Goal: Task Accomplishment & Management: Use online tool/utility

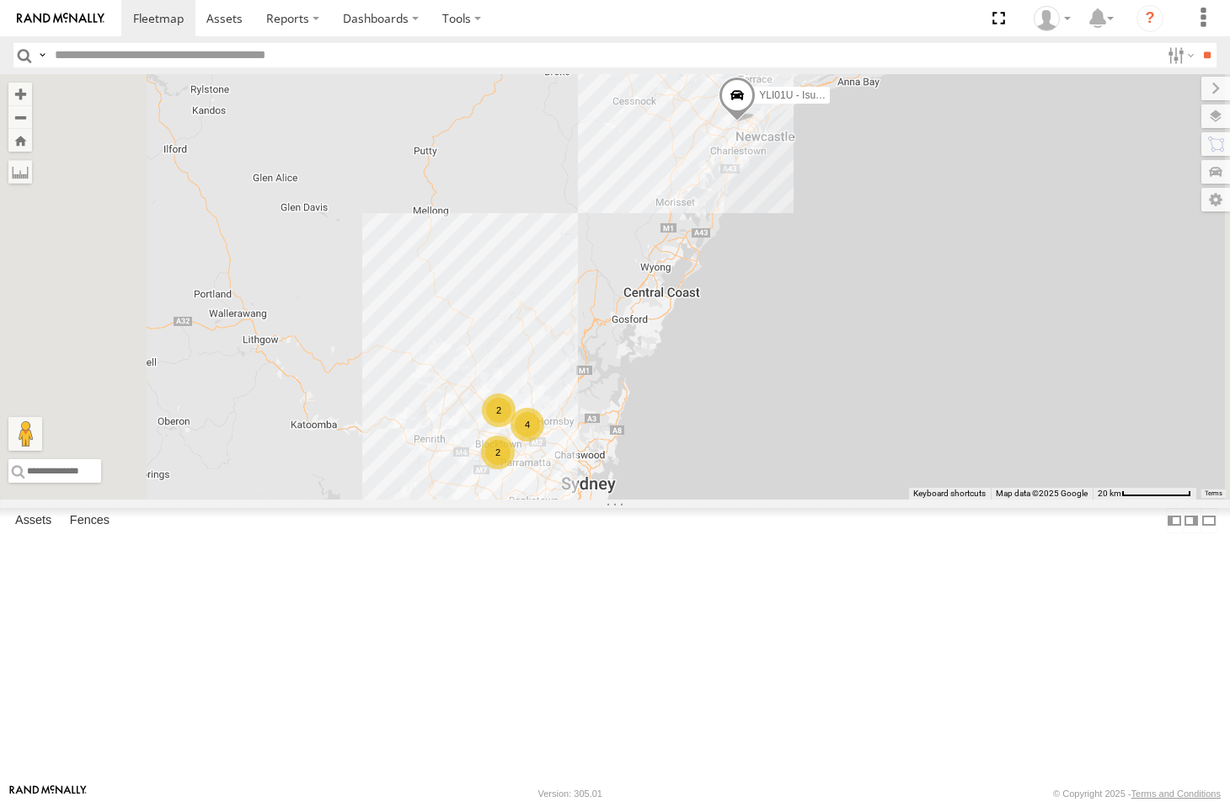
click at [271, 24] on span at bounding box center [287, 18] width 43 height 16
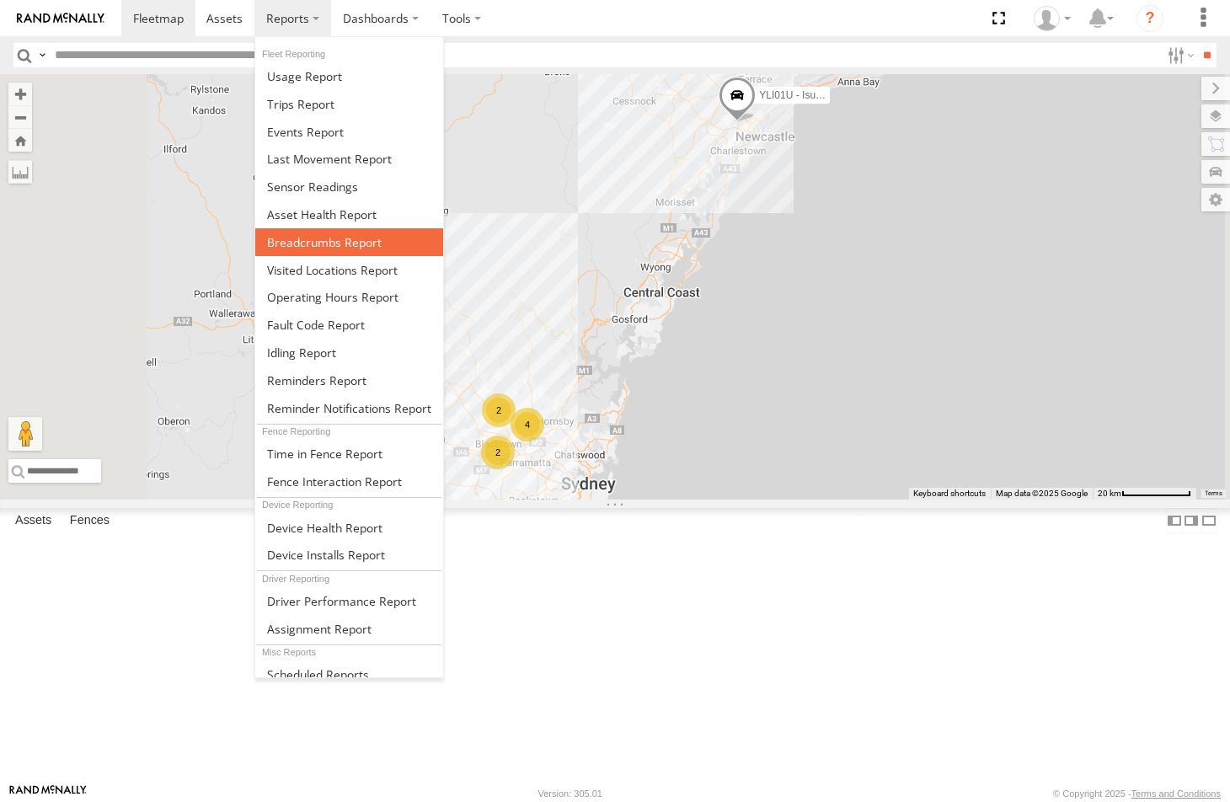
click at [301, 245] on span at bounding box center [324, 242] width 115 height 16
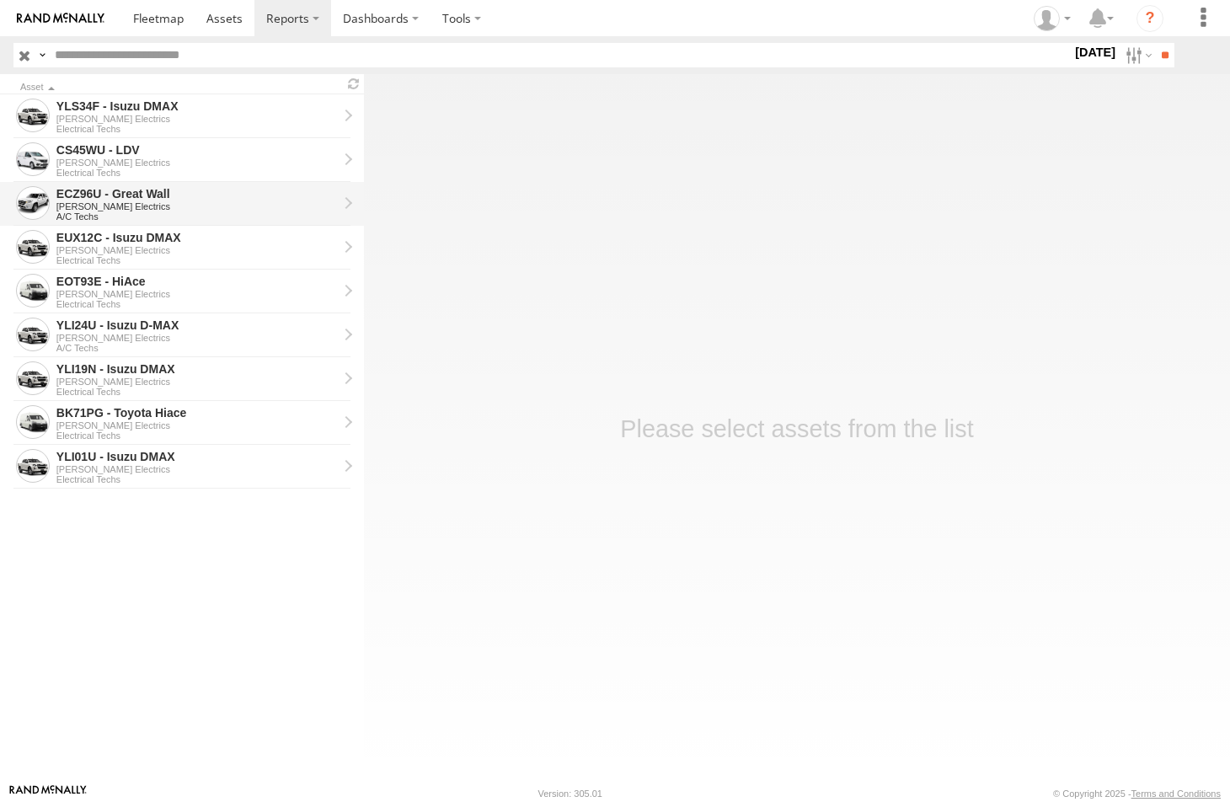
click at [83, 201] on div "[PERSON_NAME] Electrics" at bounding box center [196, 206] width 281 height 10
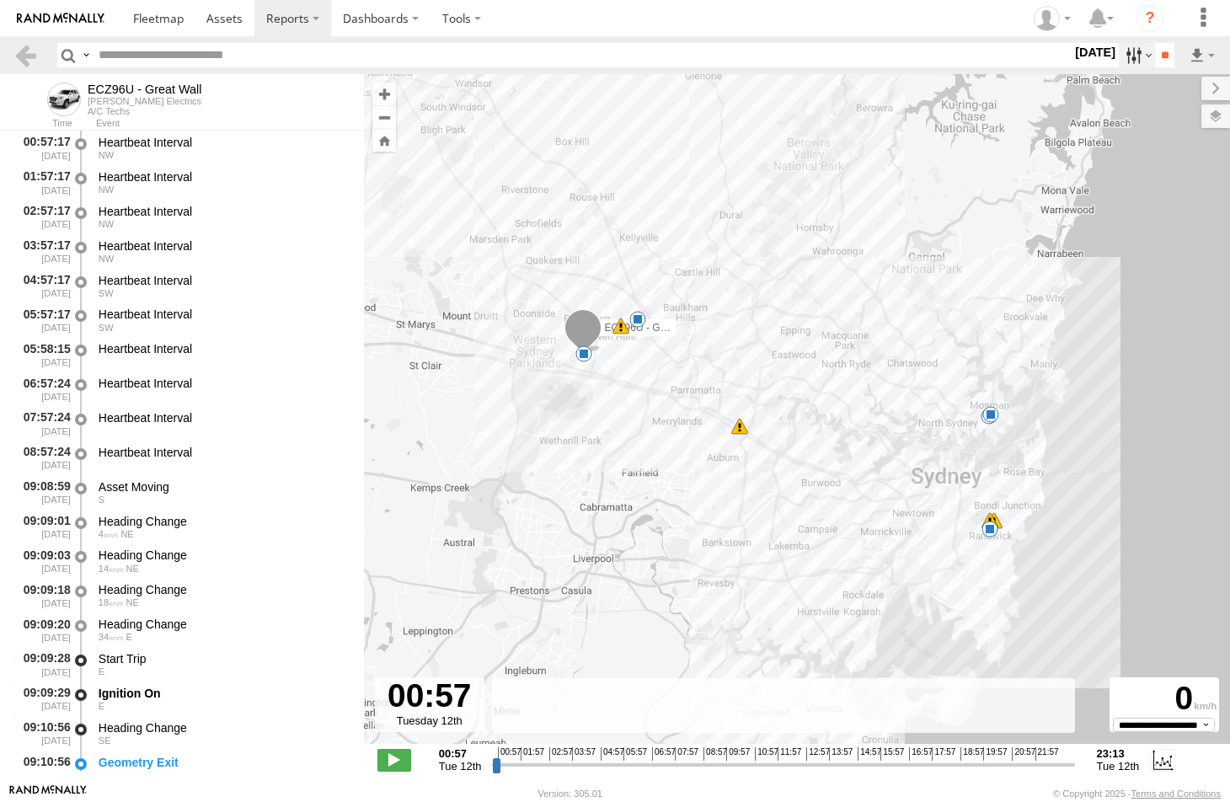
click at [1123, 59] on label at bounding box center [1137, 55] width 36 height 24
click at [0, 0] on label at bounding box center [0, 0] width 0 height 0
click at [1162, 53] on input "**" at bounding box center [1164, 55] width 19 height 24
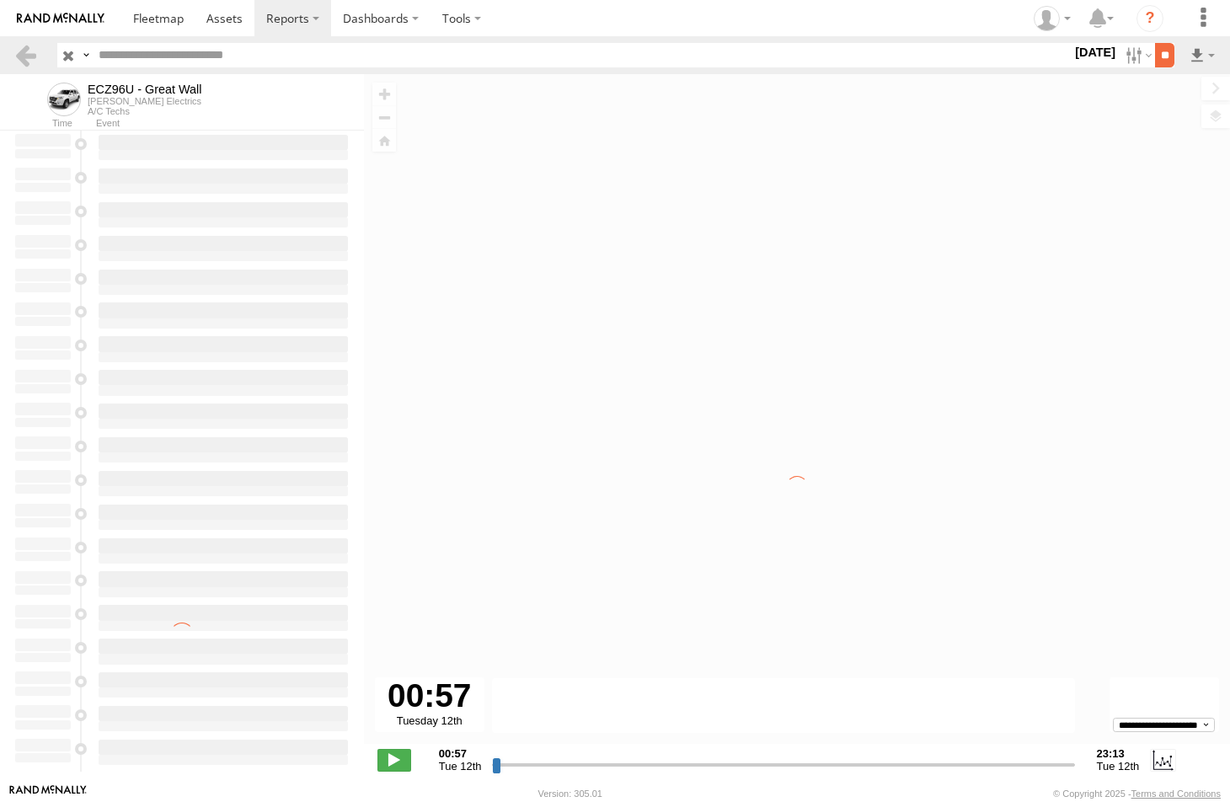
type input "**********"
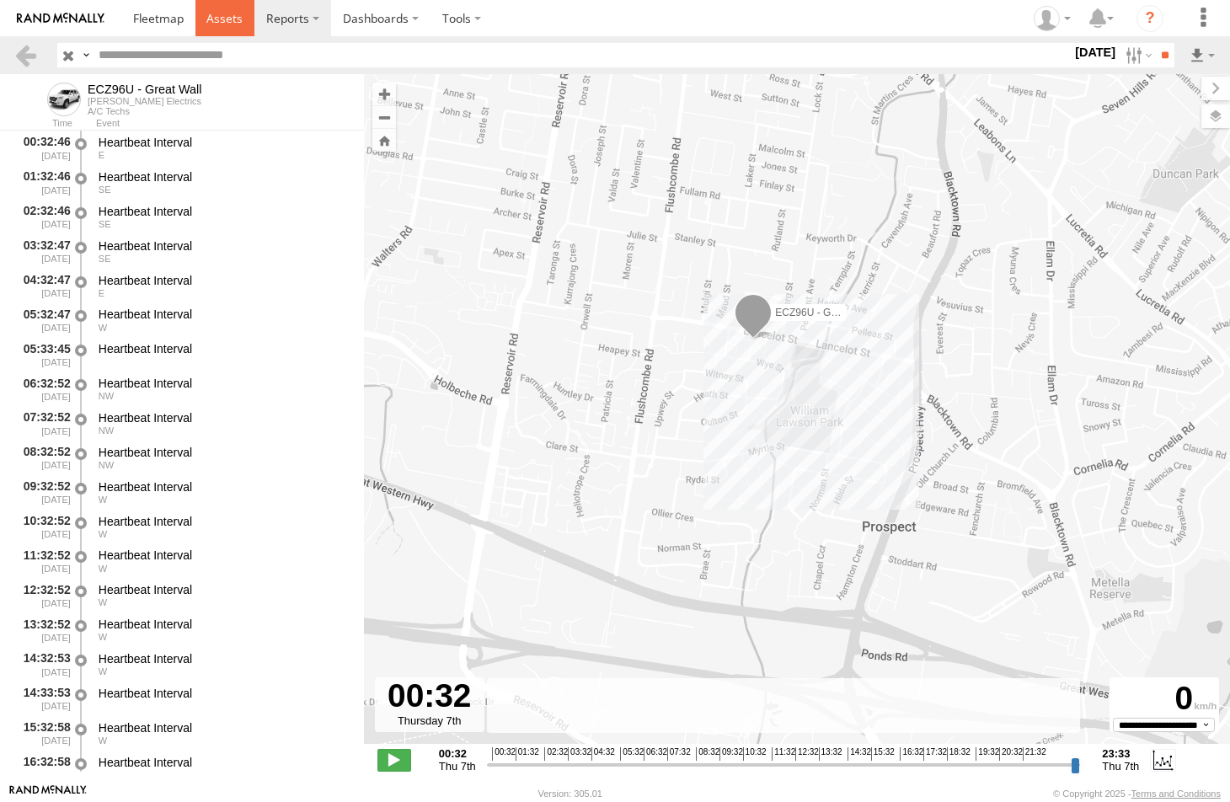
click at [214, 18] on span at bounding box center [224, 18] width 36 height 16
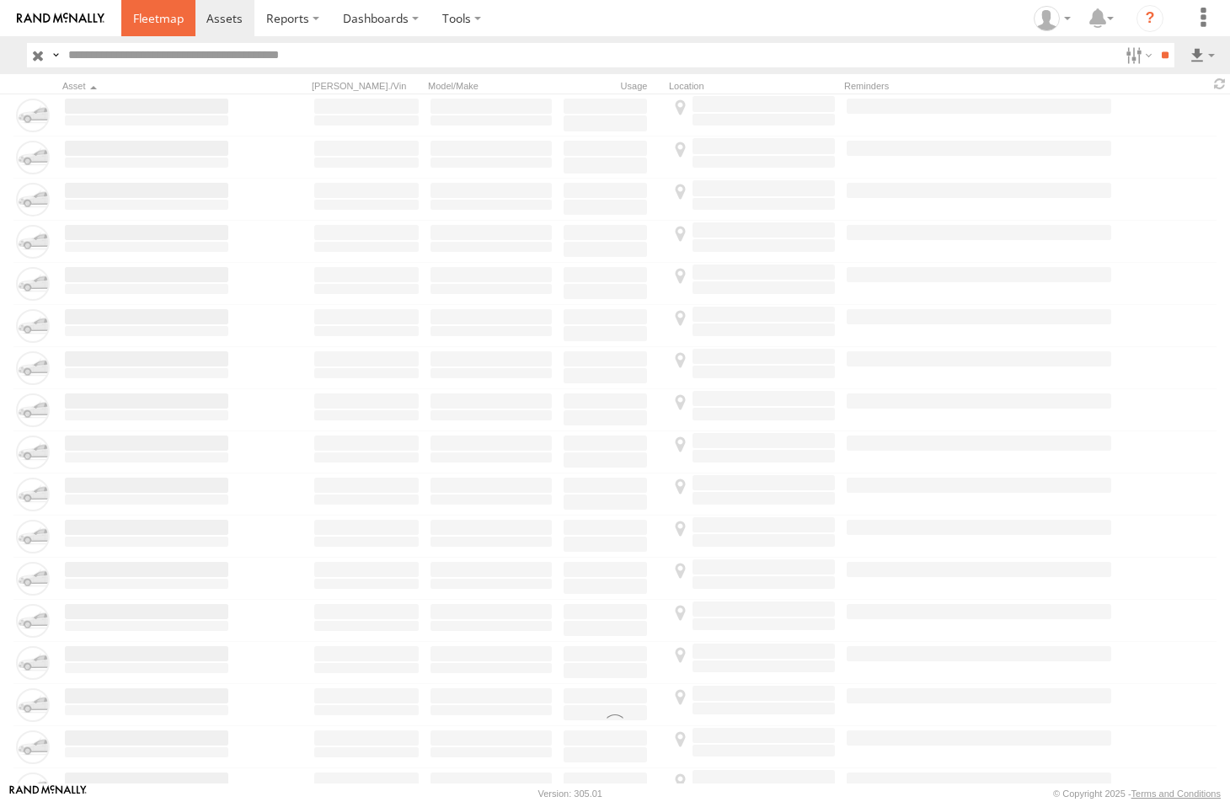
click at [159, 16] on span at bounding box center [158, 18] width 51 height 16
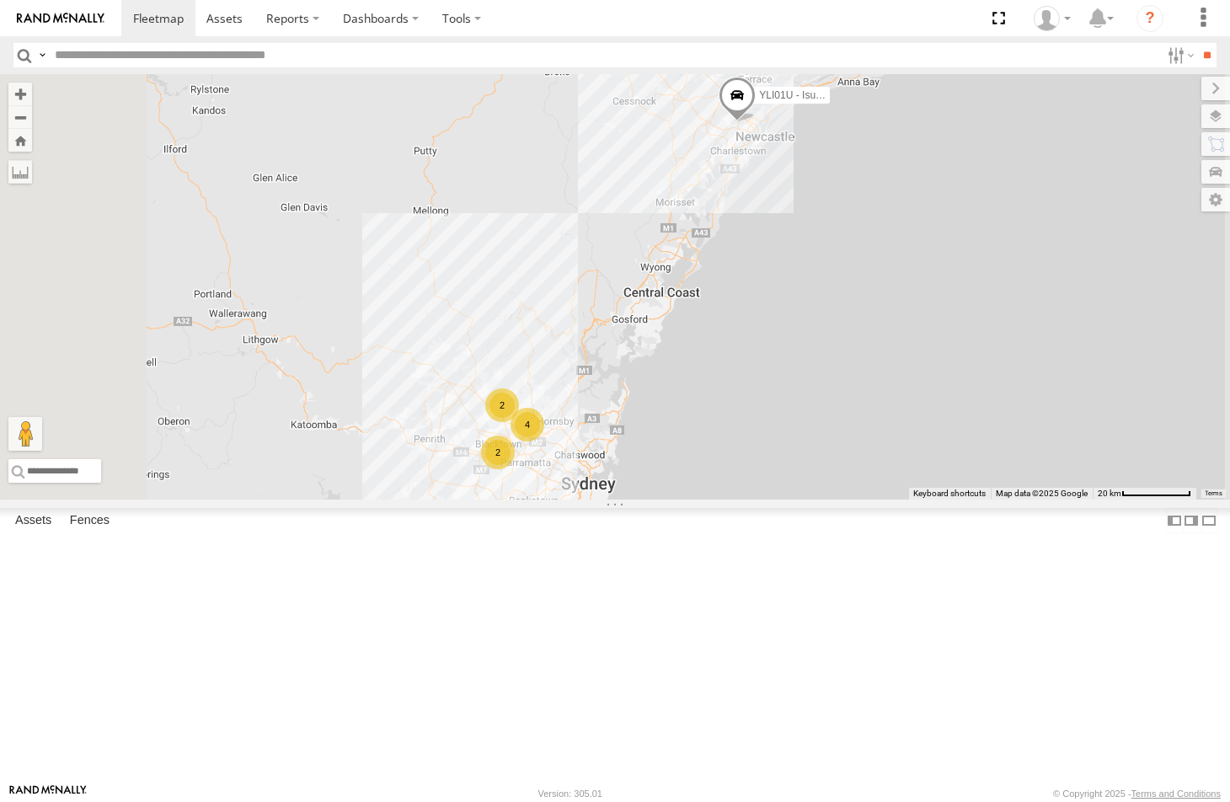
click at [0, 0] on div "ECZ96U - Great Wall" at bounding box center [0, 0] width 0 height 0
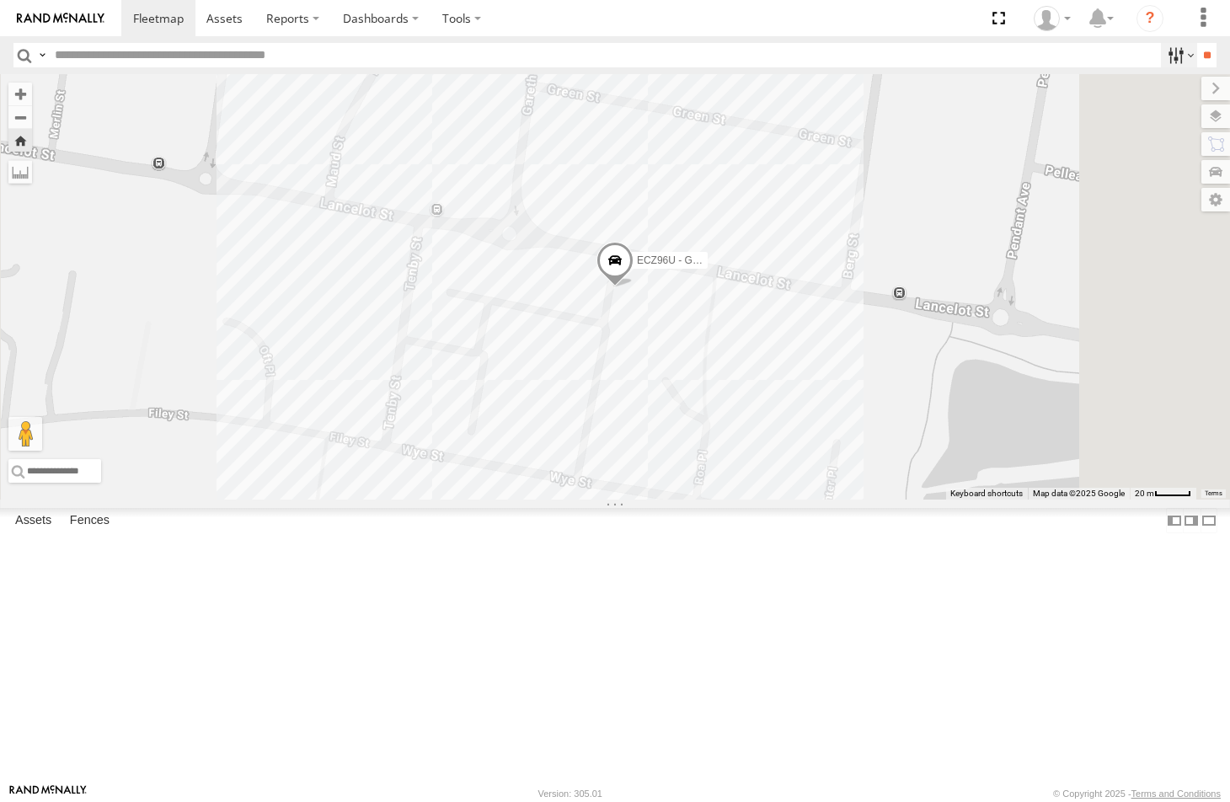
click at [1167, 58] on label at bounding box center [1179, 55] width 36 height 24
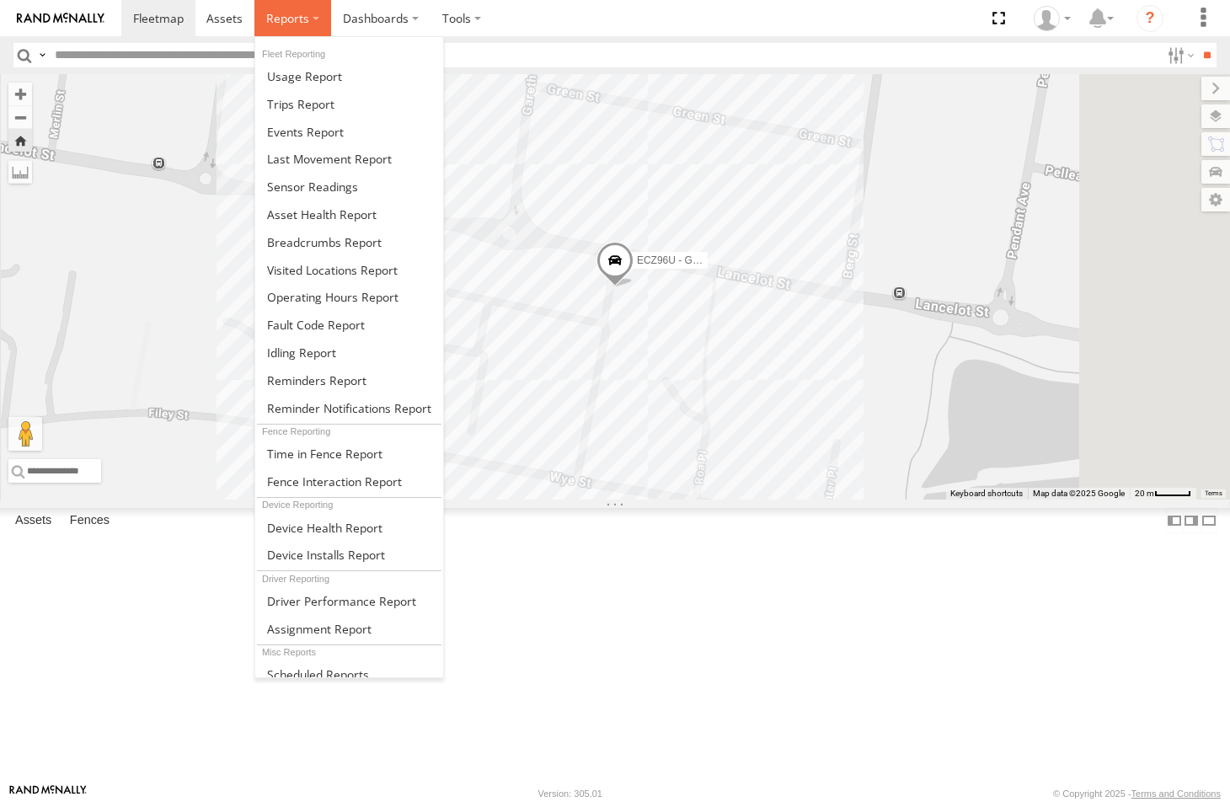
click at [281, 18] on span at bounding box center [287, 18] width 43 height 16
click at [288, 245] on span at bounding box center [324, 242] width 115 height 16
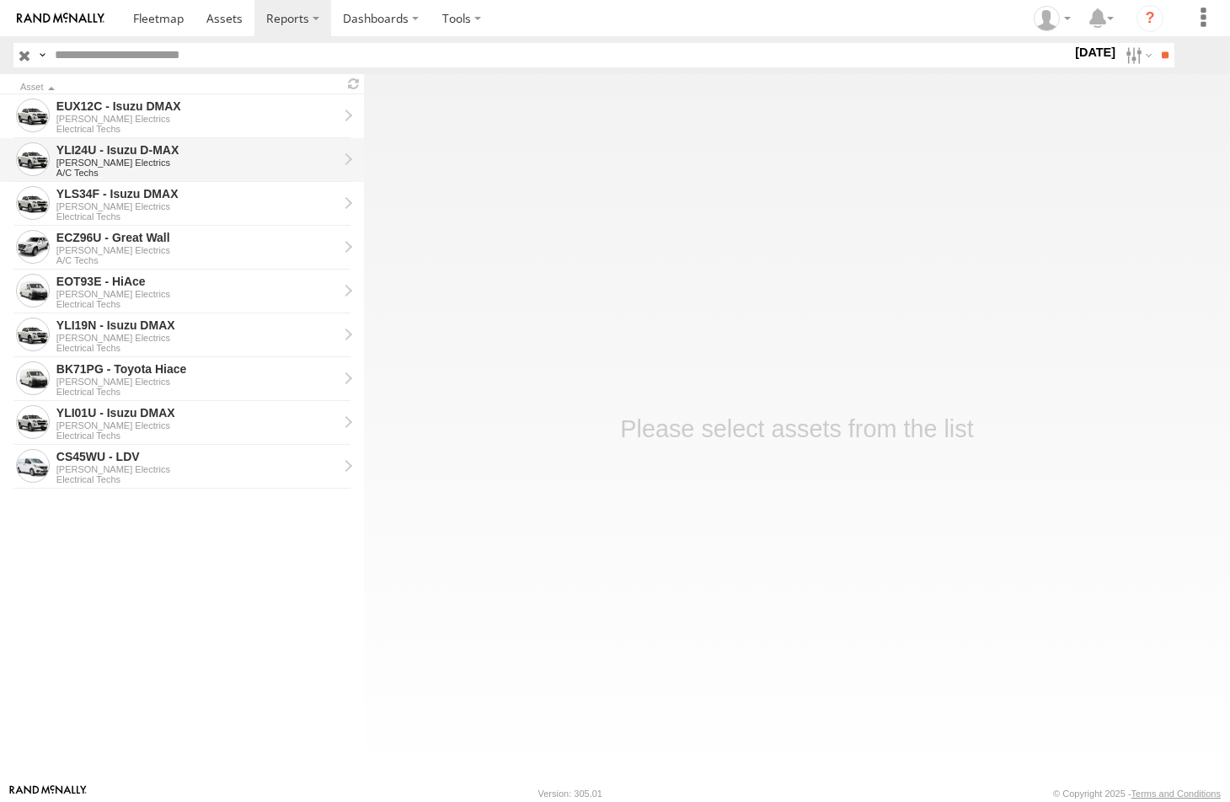
click at [90, 162] on div "[PERSON_NAME] Electrics" at bounding box center [196, 163] width 281 height 10
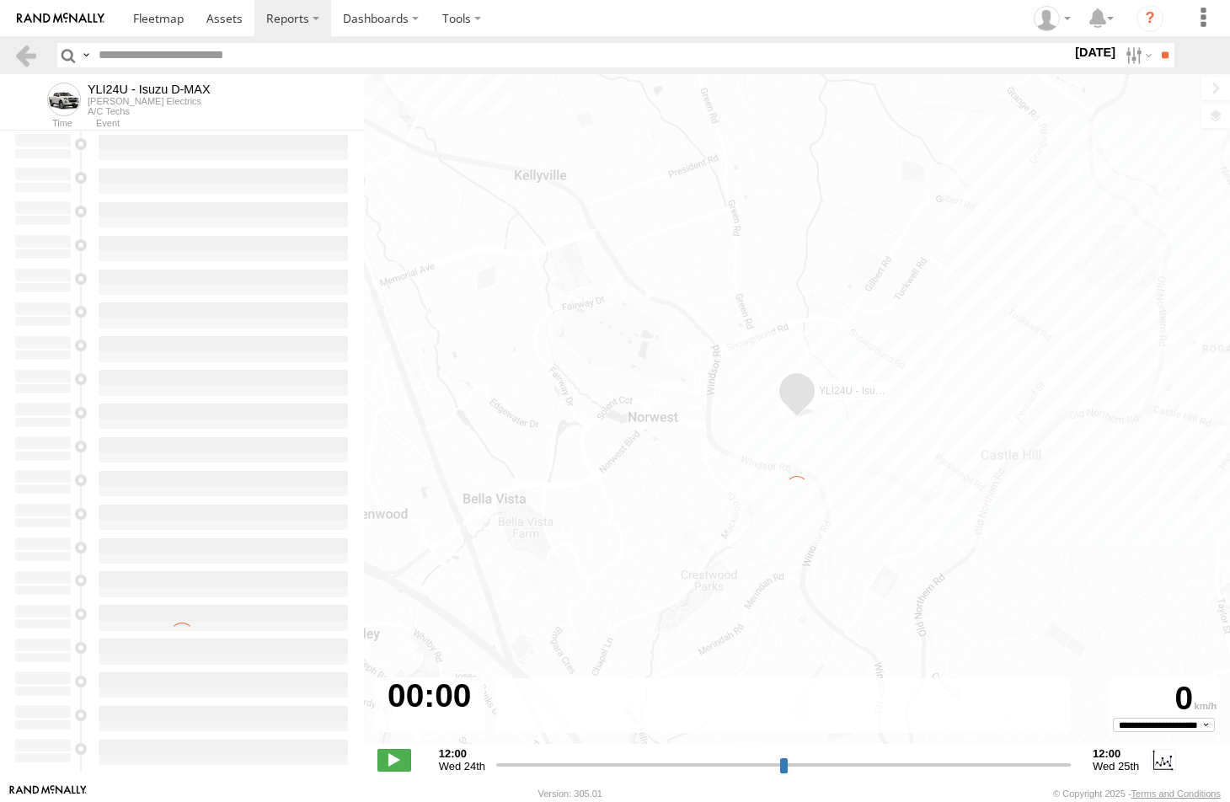
type input "**********"
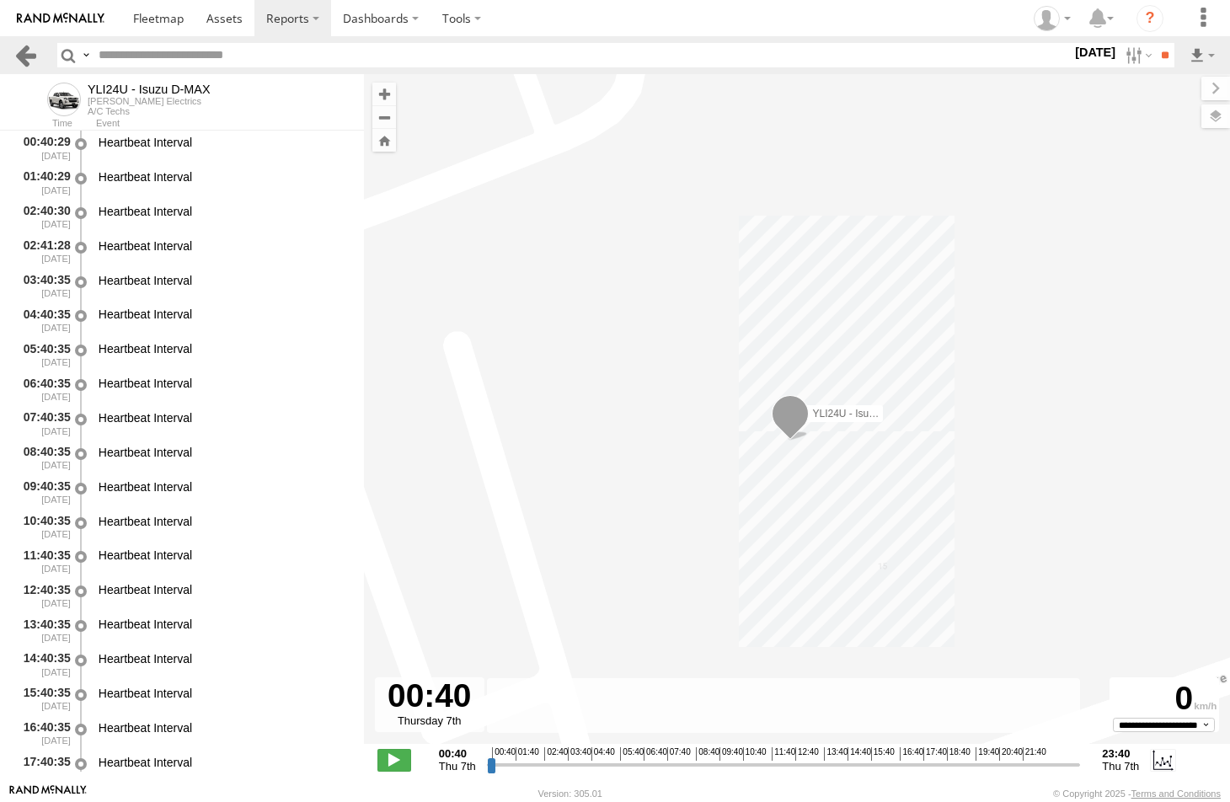
click at [28, 53] on link at bounding box center [25, 55] width 24 height 24
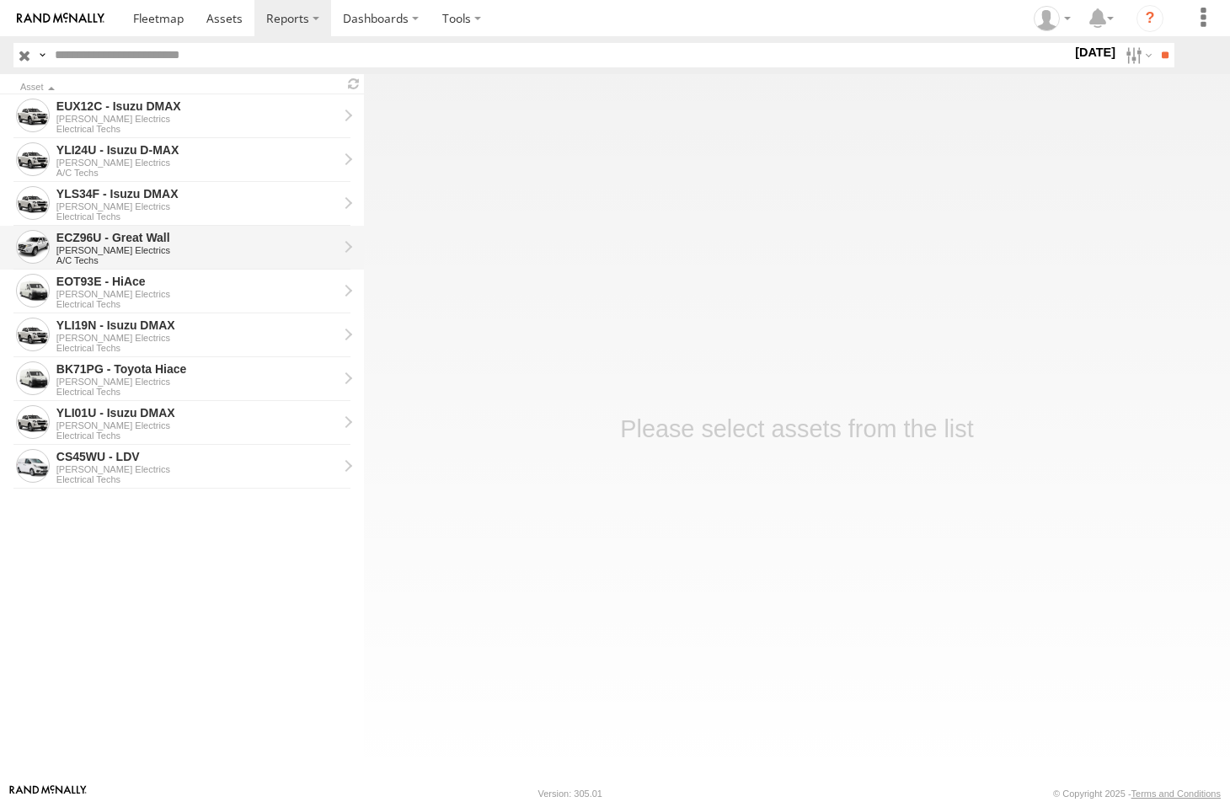
click at [76, 244] on div "ECZ96U - Great Wall" at bounding box center [196, 237] width 281 height 15
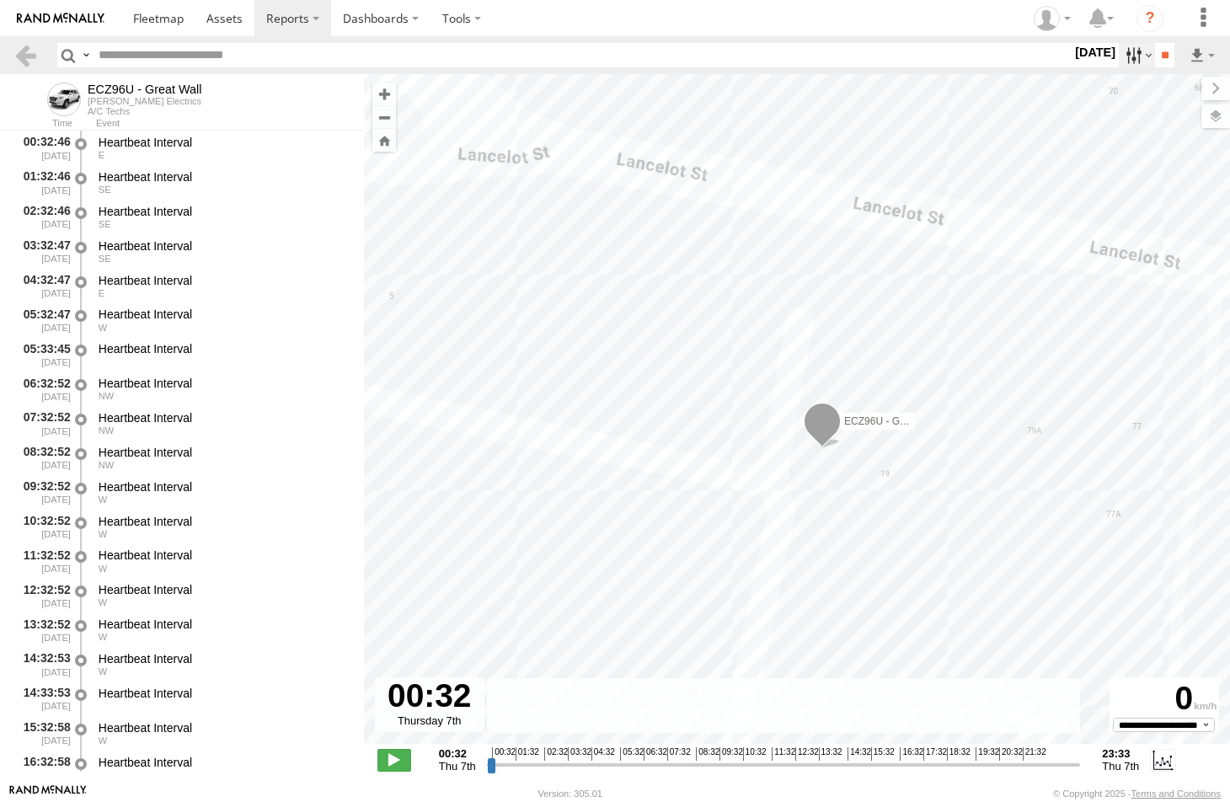
click at [1121, 52] on label at bounding box center [1137, 55] width 36 height 24
click at [0, 0] on label at bounding box center [0, 0] width 0 height 0
click at [1155, 51] on input "**" at bounding box center [1164, 55] width 19 height 24
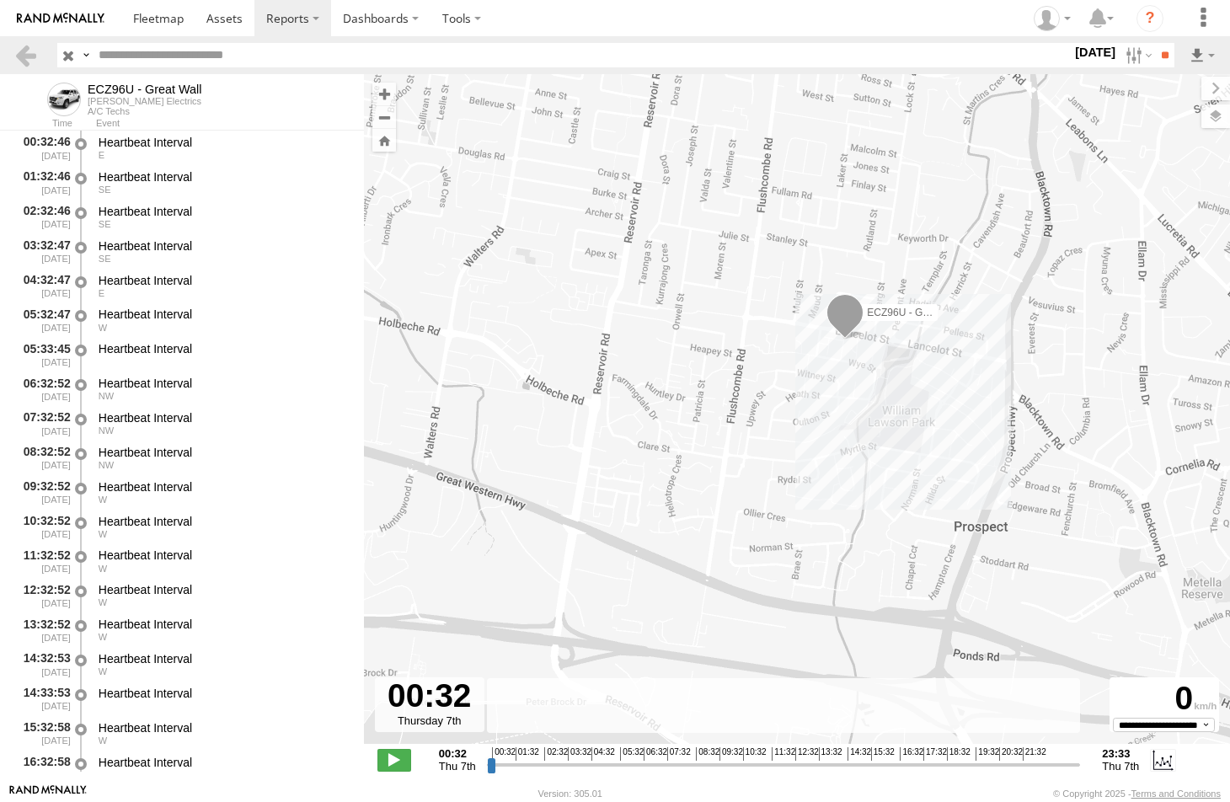
click at [836, 342] on div "ECZ96U - Great Wall" at bounding box center [797, 418] width 866 height 688
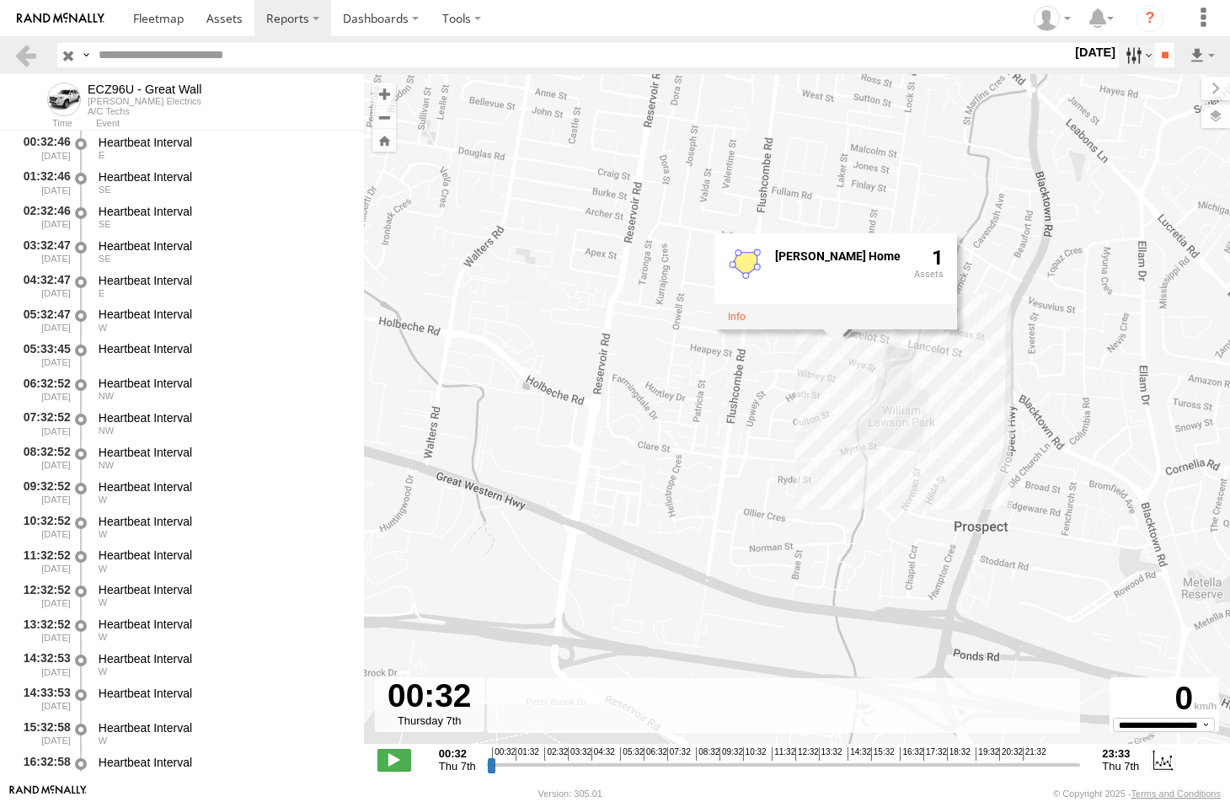
click at [1119, 52] on label at bounding box center [1137, 55] width 36 height 24
click at [0, 0] on label at bounding box center [0, 0] width 0 height 0
click at [1158, 53] on input "**" at bounding box center [1164, 55] width 19 height 24
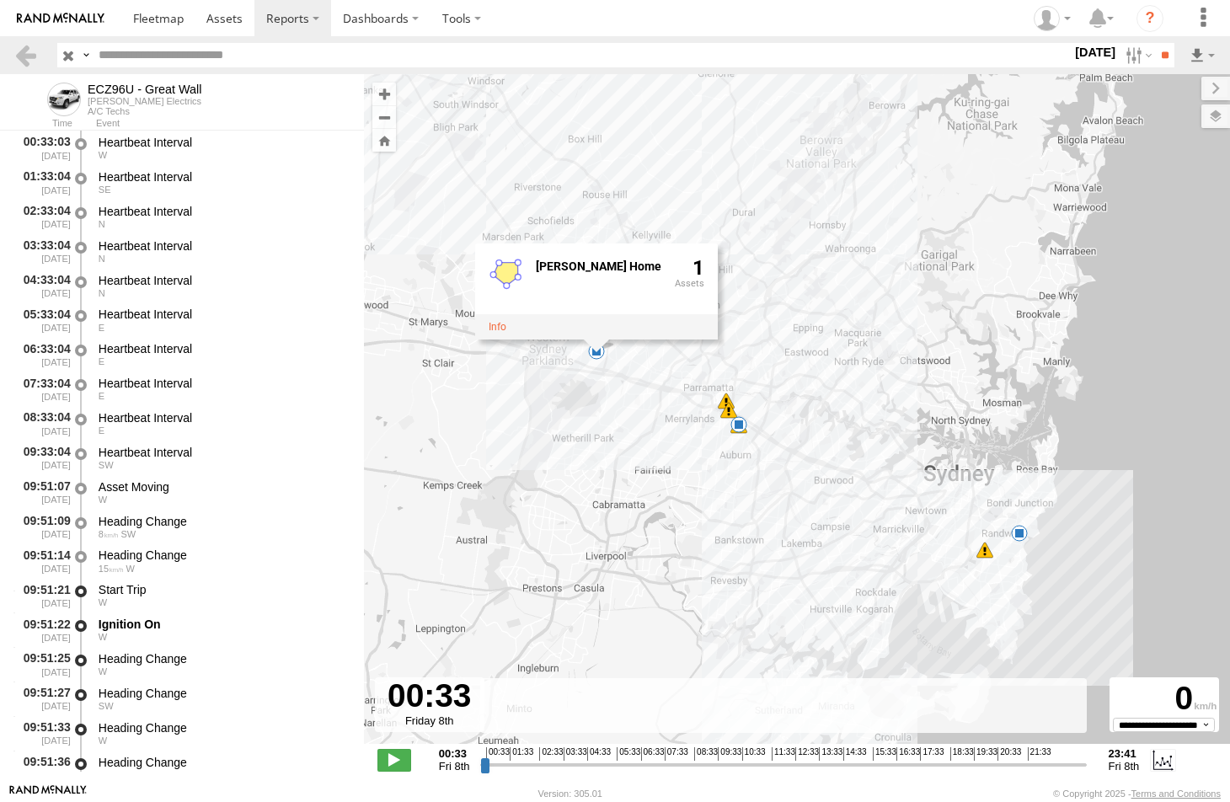
click at [740, 425] on span at bounding box center [739, 424] width 17 height 17
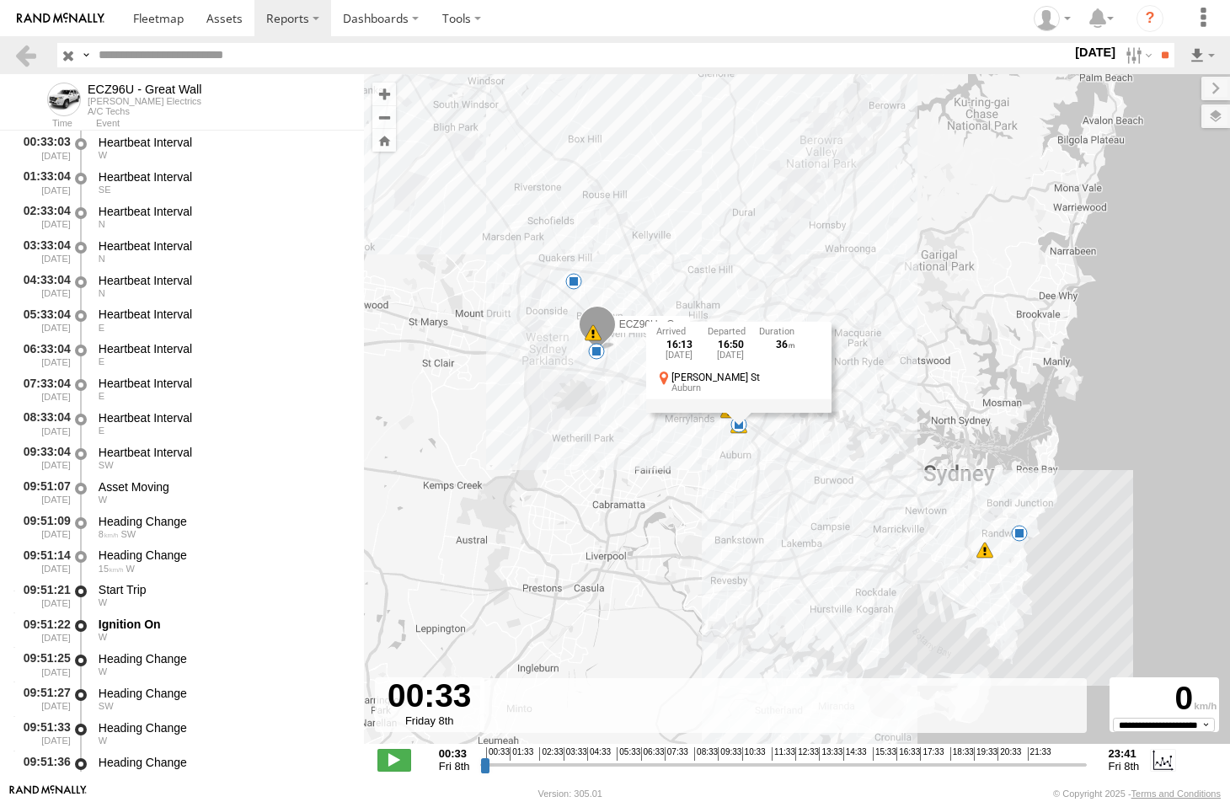
click at [1020, 534] on span at bounding box center [1019, 533] width 17 height 17
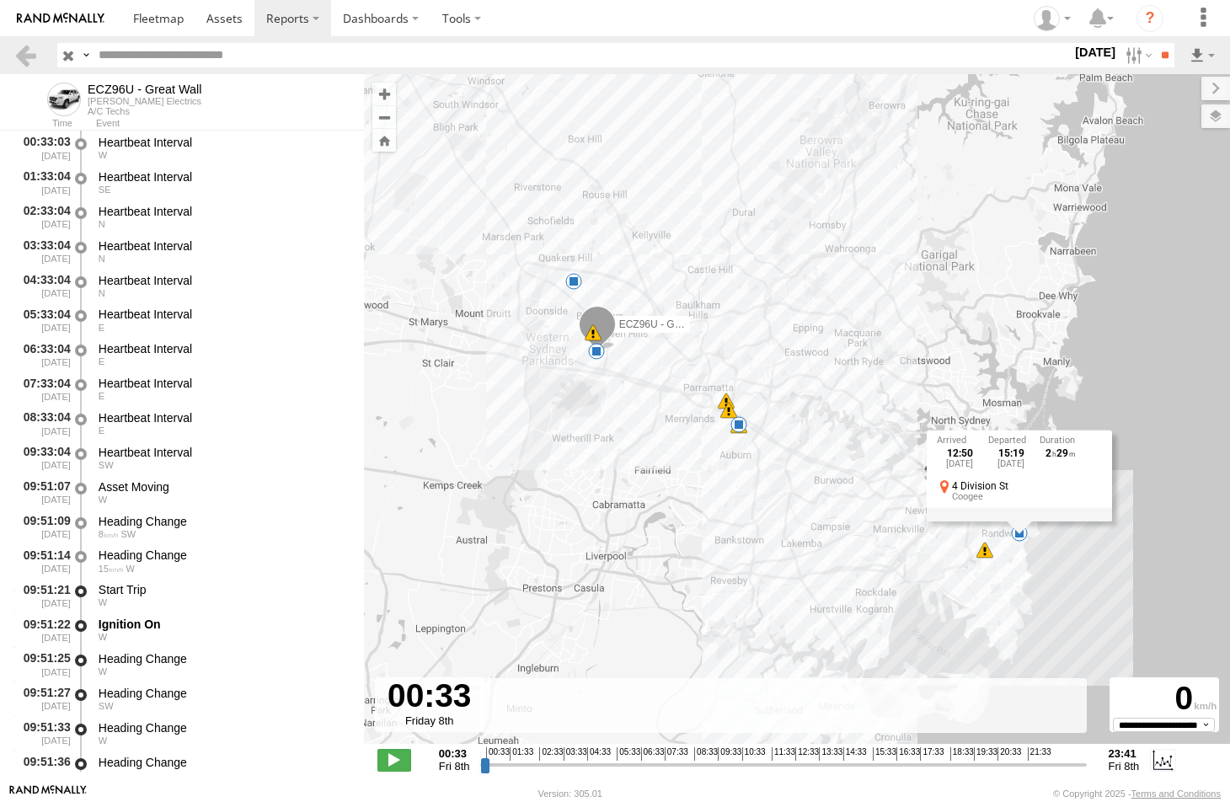
click at [573, 281] on span at bounding box center [573, 281] width 17 height 17
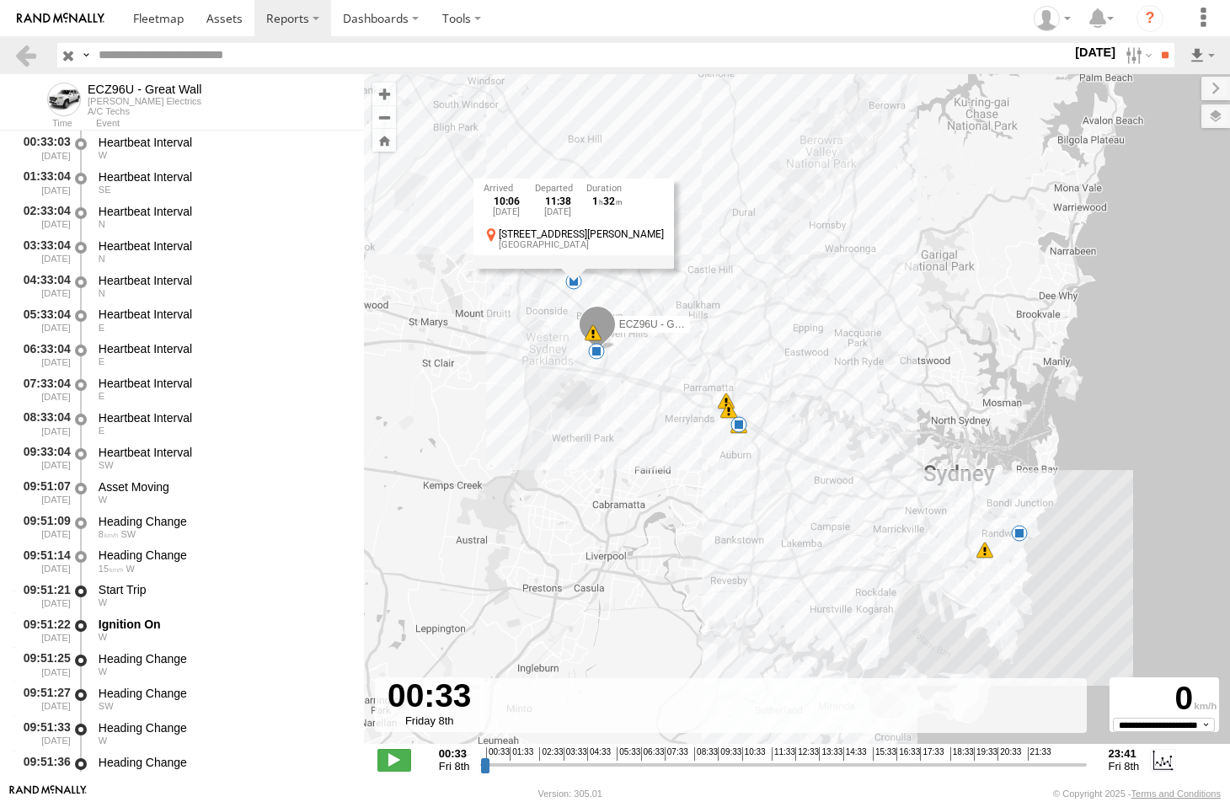
click at [597, 356] on span at bounding box center [596, 351] width 17 height 17
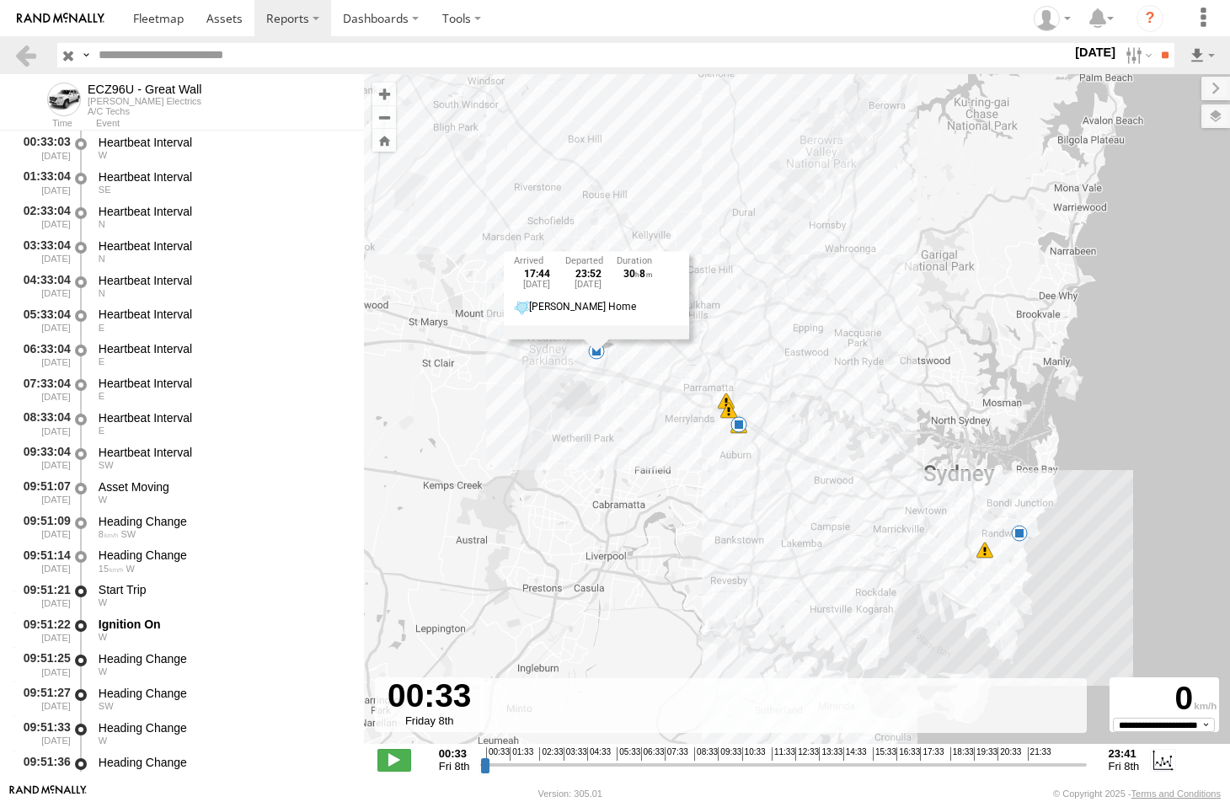
click at [735, 426] on span at bounding box center [739, 424] width 17 height 17
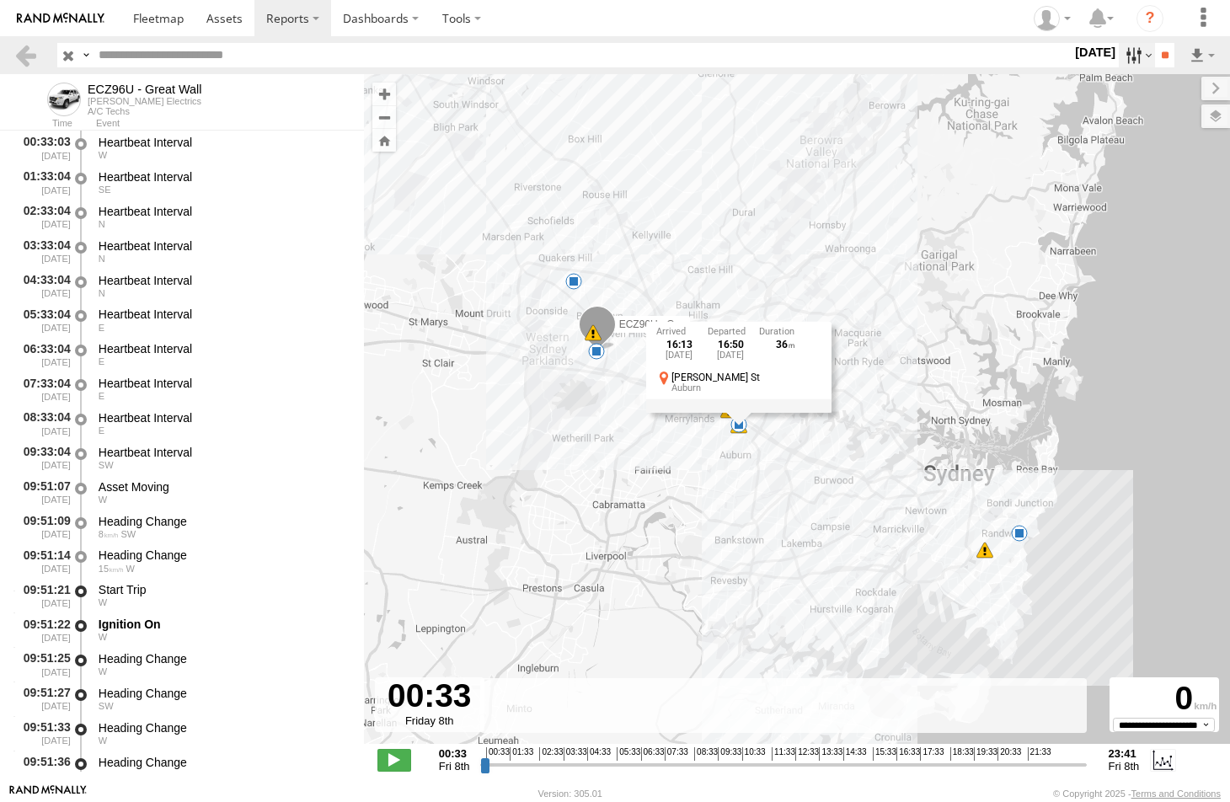
click at [1124, 55] on label at bounding box center [1137, 55] width 36 height 24
click at [0, 0] on label at bounding box center [0, 0] width 0 height 0
click at [1162, 55] on input "**" at bounding box center [1164, 55] width 19 height 24
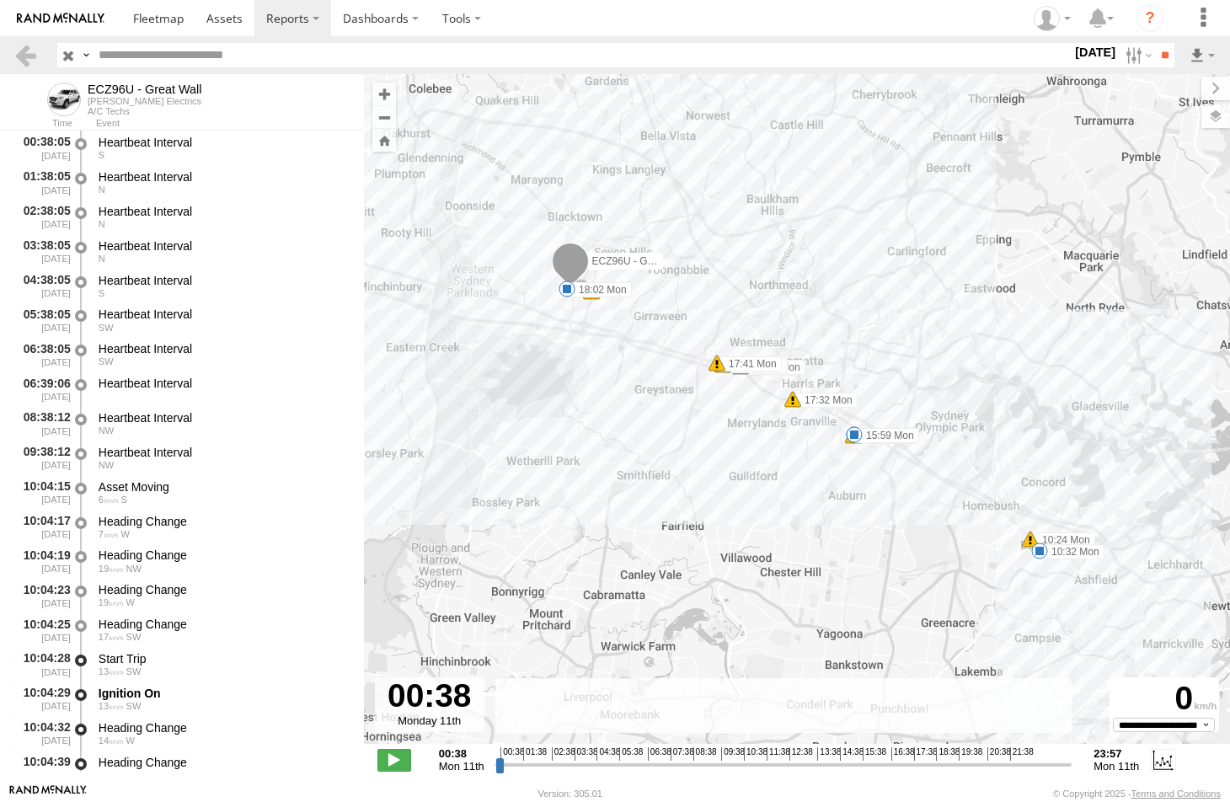
click at [1041, 550] on span at bounding box center [1039, 551] width 17 height 17
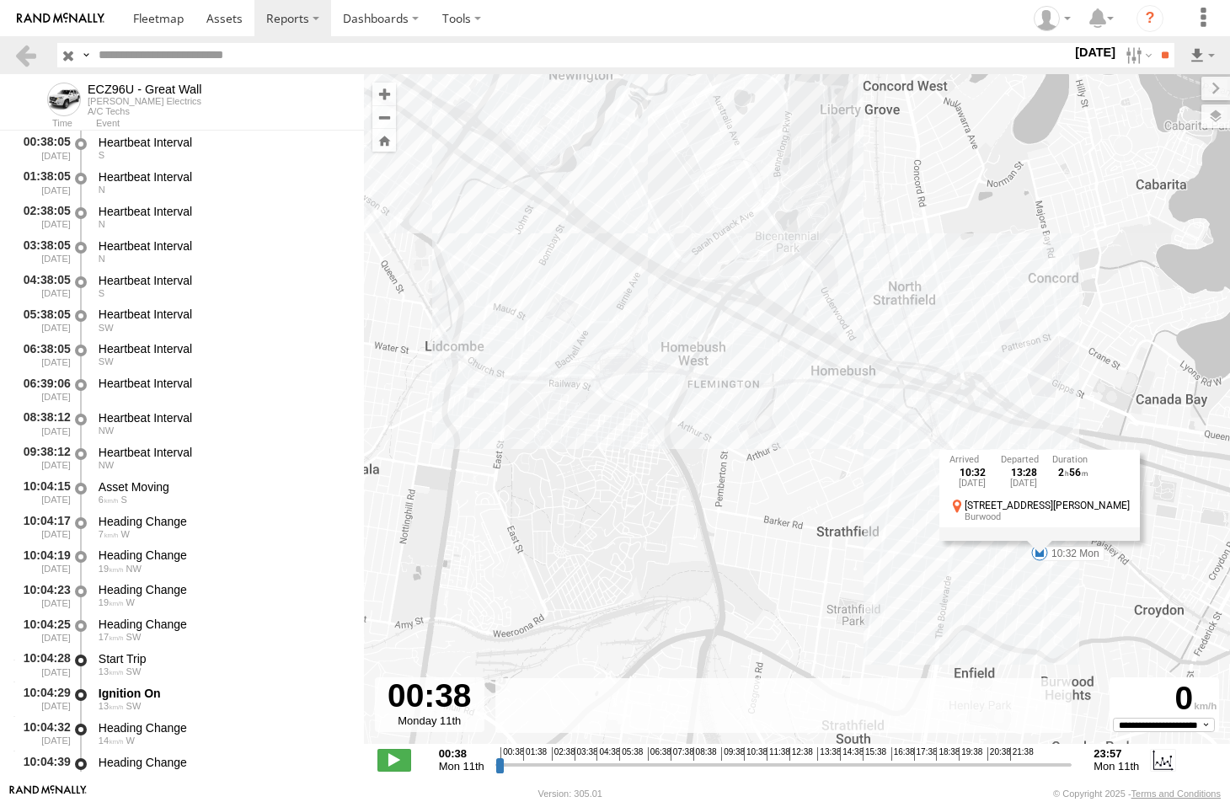
click at [1031, 589] on div "ECZ96U - Great Wall 10:32 Mon 13:58 Mon 15:59 Mon 18:02 Mon 10:24 Mon 17:23 Mon…" at bounding box center [797, 418] width 866 height 688
click at [1040, 552] on span at bounding box center [1039, 552] width 17 height 17
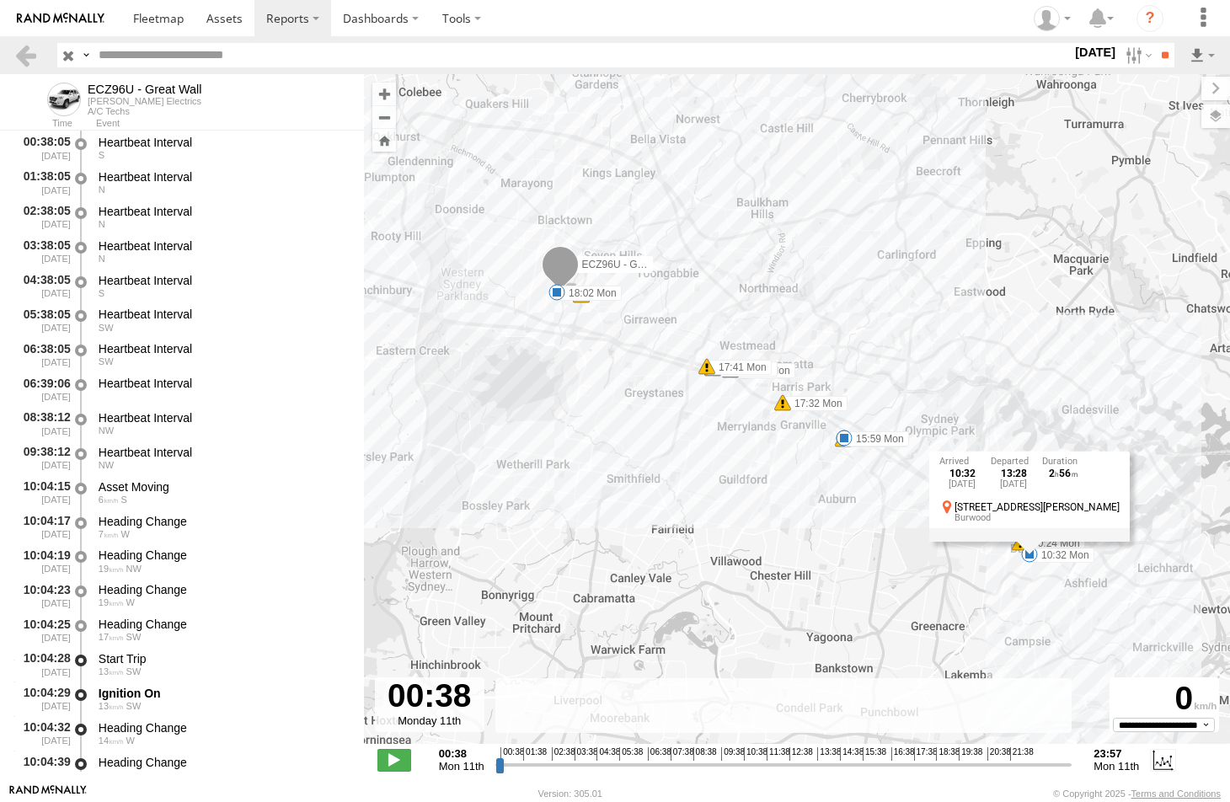
click at [845, 437] on span at bounding box center [844, 438] width 17 height 17
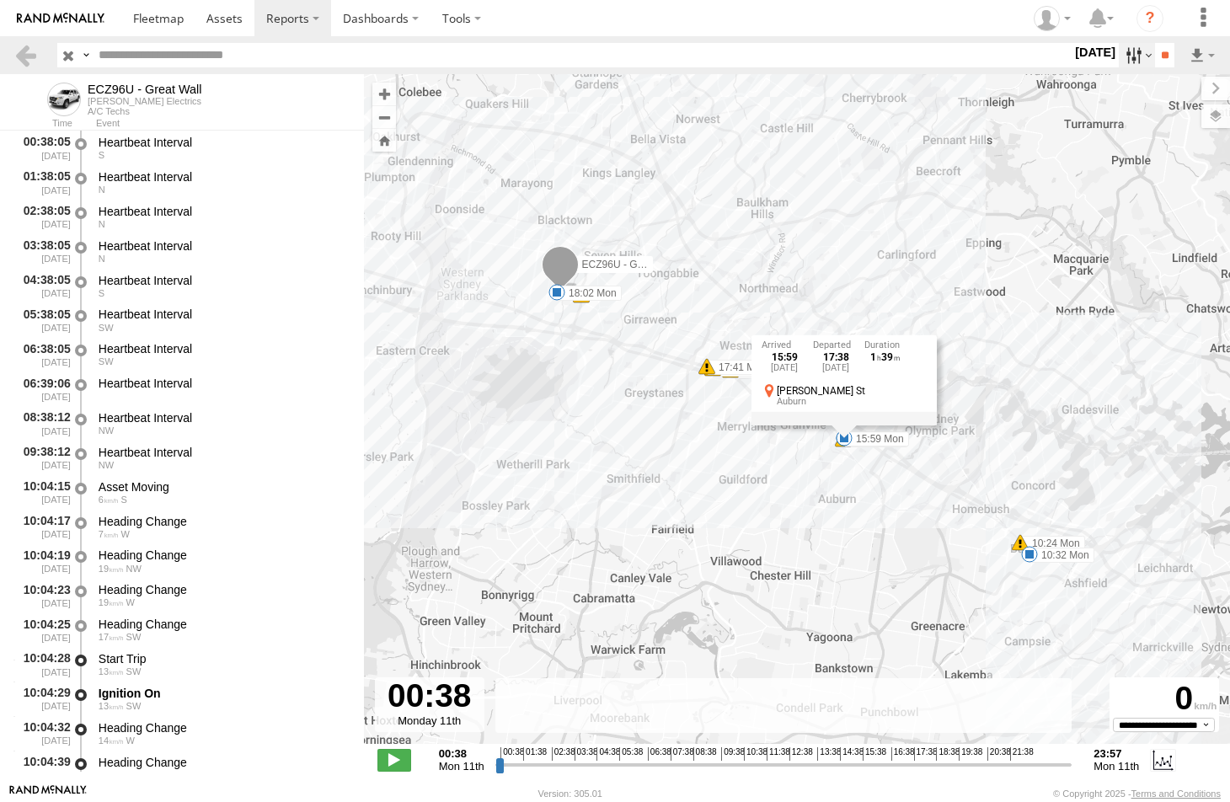
click at [1122, 59] on label at bounding box center [1137, 55] width 36 height 24
click at [0, 0] on label at bounding box center [0, 0] width 0 height 0
click at [1158, 54] on input "**" at bounding box center [1164, 55] width 19 height 24
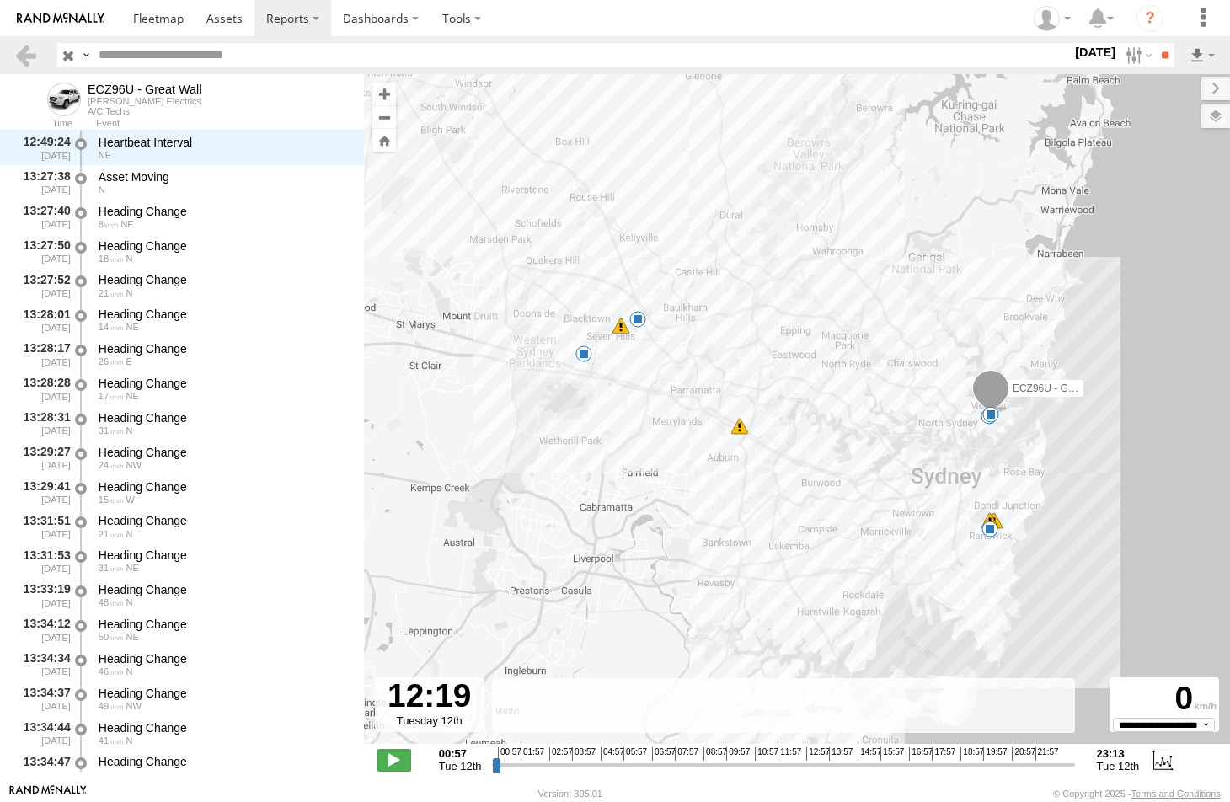
drag, startPoint x: 499, startPoint y: 771, endPoint x: 789, endPoint y: 764, distance: 290.0
click at [789, 764] on input "range" at bounding box center [783, 765] width 582 height 16
click at [990, 416] on span at bounding box center [991, 414] width 17 height 17
click at [987, 527] on span at bounding box center [990, 529] width 17 height 17
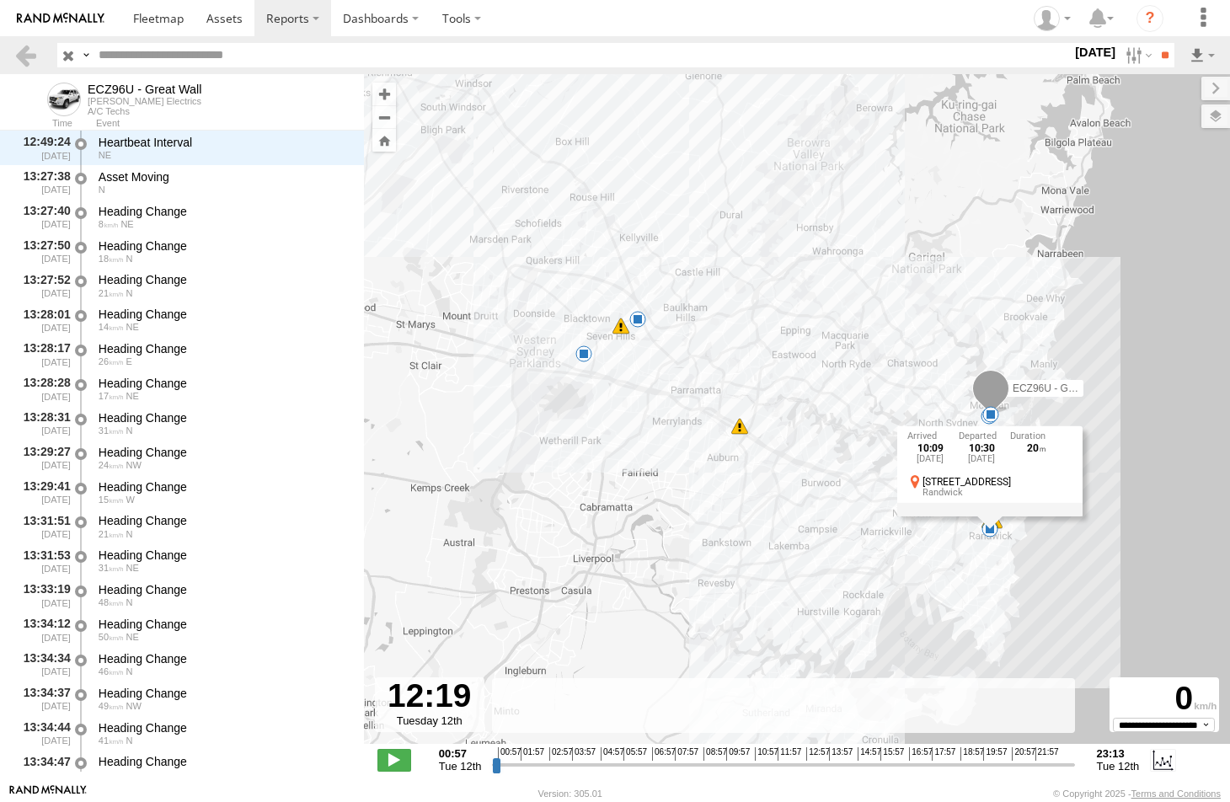
click at [637, 320] on span at bounding box center [638, 319] width 17 height 17
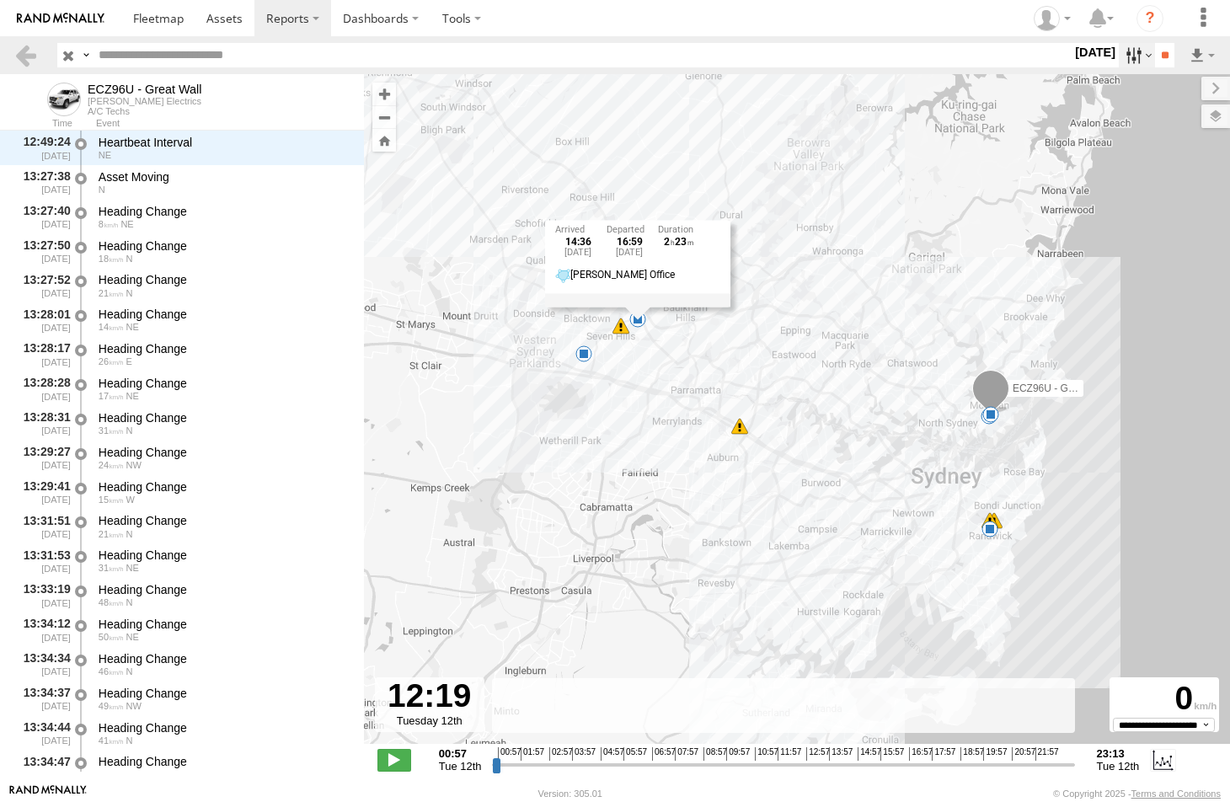
click at [1122, 58] on label at bounding box center [1137, 55] width 36 height 24
click at [0, 0] on label at bounding box center [0, 0] width 0 height 0
drag, startPoint x: 1121, startPoint y: 150, endPoint x: 1165, endPoint y: 74, distance: 87.6
click at [0, 0] on div "S M T W T F S" at bounding box center [0, 0] width 0 height 0
click at [1176, 43] on div "Search Query Asset ID Asset Label Registration Manufacturer Model VIN Job ID" at bounding box center [637, 55] width 1160 height 24
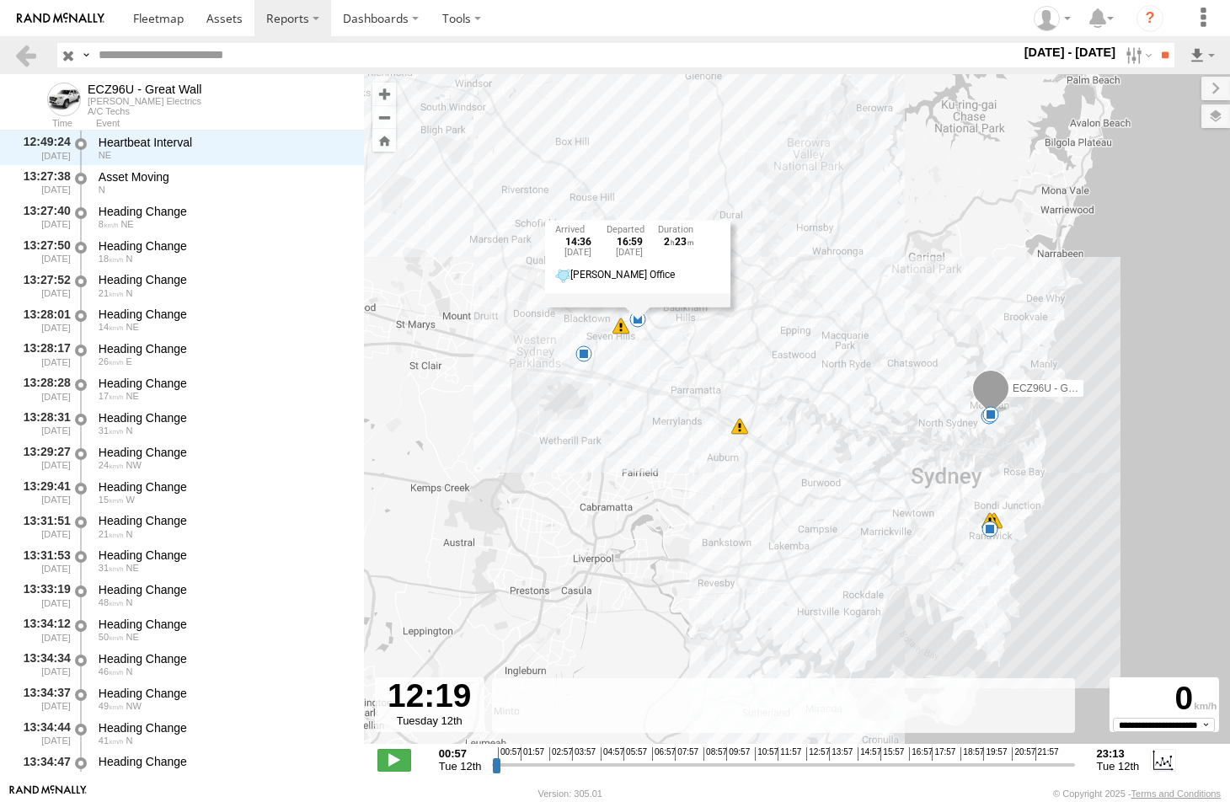
click at [0, 0] on label at bounding box center [0, 0] width 0 height 0
click at [1160, 57] on input "**" at bounding box center [1164, 55] width 19 height 24
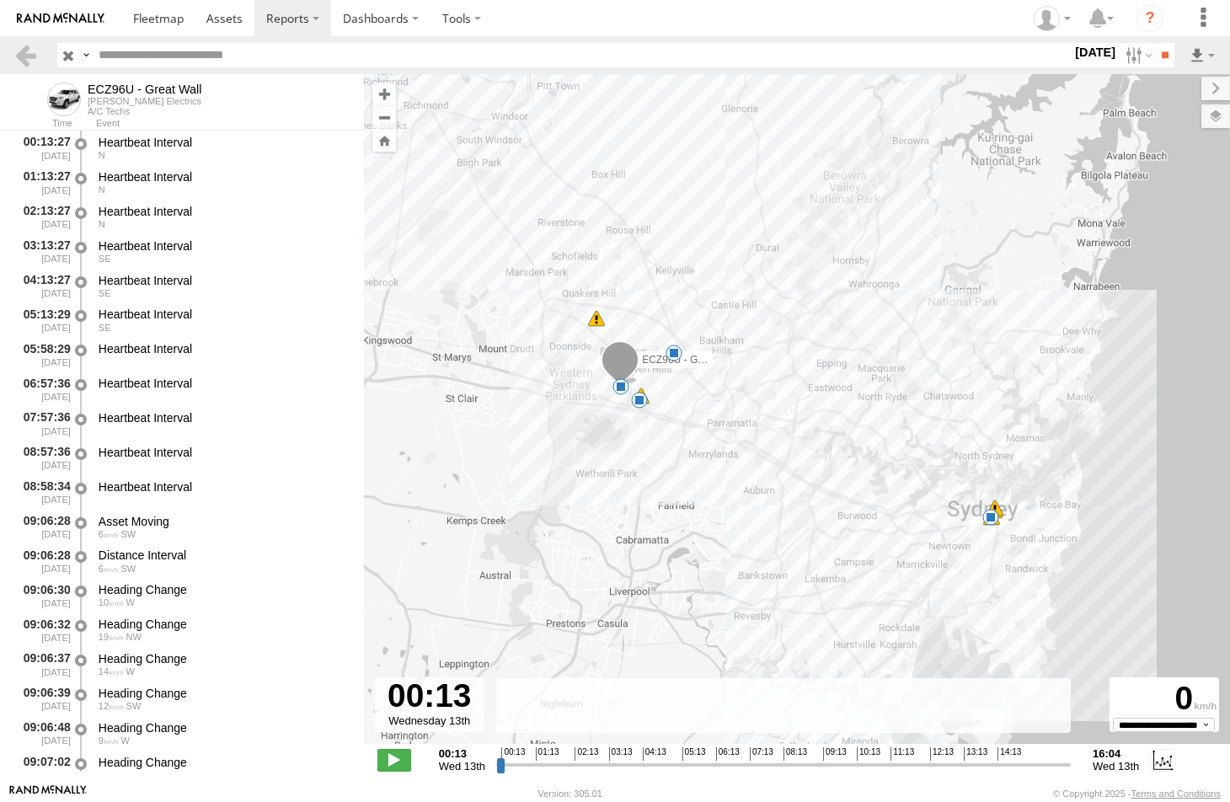
click at [619, 385] on span at bounding box center [621, 386] width 17 height 17
click at [642, 401] on span at bounding box center [639, 400] width 17 height 17
click at [766, 414] on div "ECZ96U - Great Wall 09:28 Wed 12:25 Wed 13:19 Wed 15:56 Wed 10 5 14:24 Wed 14:2…" at bounding box center [797, 418] width 866 height 688
click at [673, 351] on span at bounding box center [674, 353] width 17 height 17
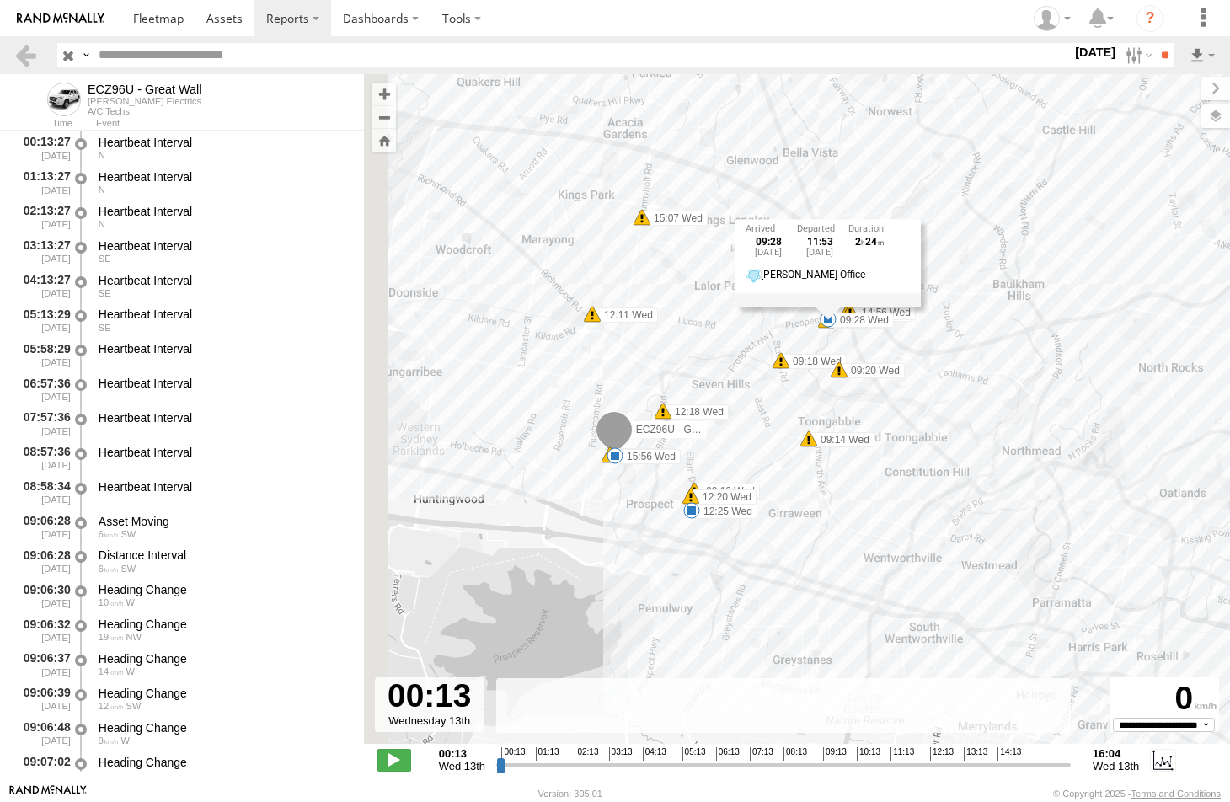
drag, startPoint x: 589, startPoint y: 408, endPoint x: 855, endPoint y: 467, distance: 272.8
click at [855, 467] on div "ECZ96U - Great Wall 09:28 Wed 12:25 Wed 13:19 Wed 15:56 Wed 14:24 Wed 14:28 Wed…" at bounding box center [797, 418] width 866 height 688
click at [694, 516] on span at bounding box center [691, 510] width 17 height 17
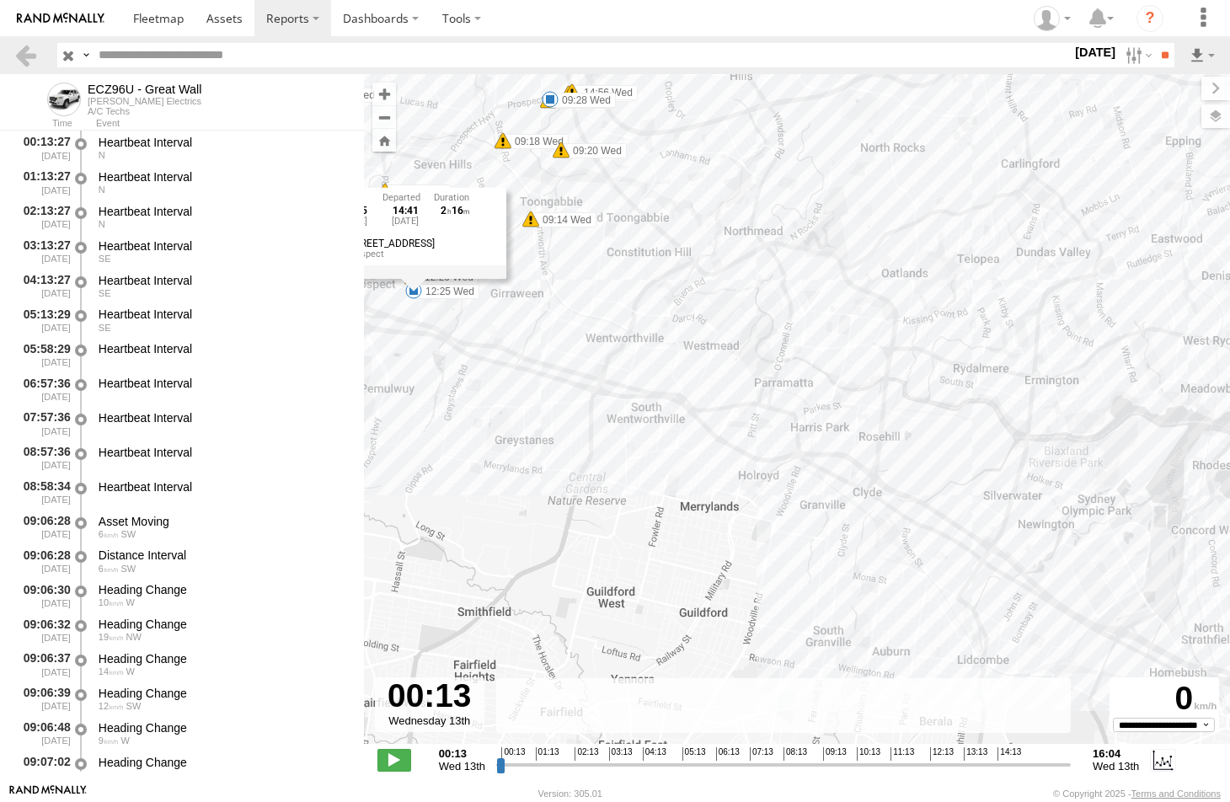
drag, startPoint x: 967, startPoint y: 557, endPoint x: 621, endPoint y: 304, distance: 428.1
click at [621, 304] on div "ECZ96U - Great Wall 09:28 Wed 12:25 Wed 13:19 Wed 15:56 Wed 14:24 Wed 14:28 Wed…" at bounding box center [797, 418] width 866 height 688
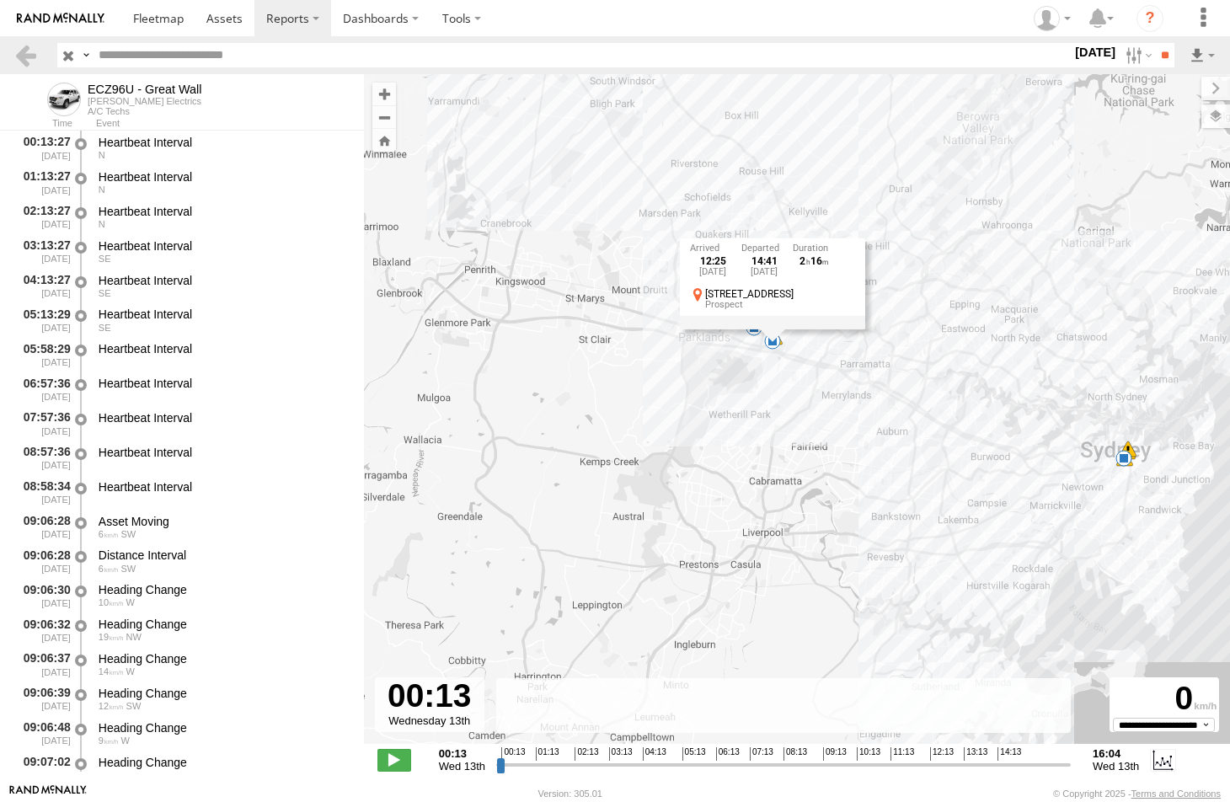
drag, startPoint x: 1102, startPoint y: 394, endPoint x: 1024, endPoint y: 394, distance: 78.4
click at [1024, 394] on div "ECZ96U - Great Wall 09:28 Wed 12:25 Wed 13:19 Wed 15:56 Wed 14:24 Wed 14:28 Wed…" at bounding box center [797, 418] width 866 height 688
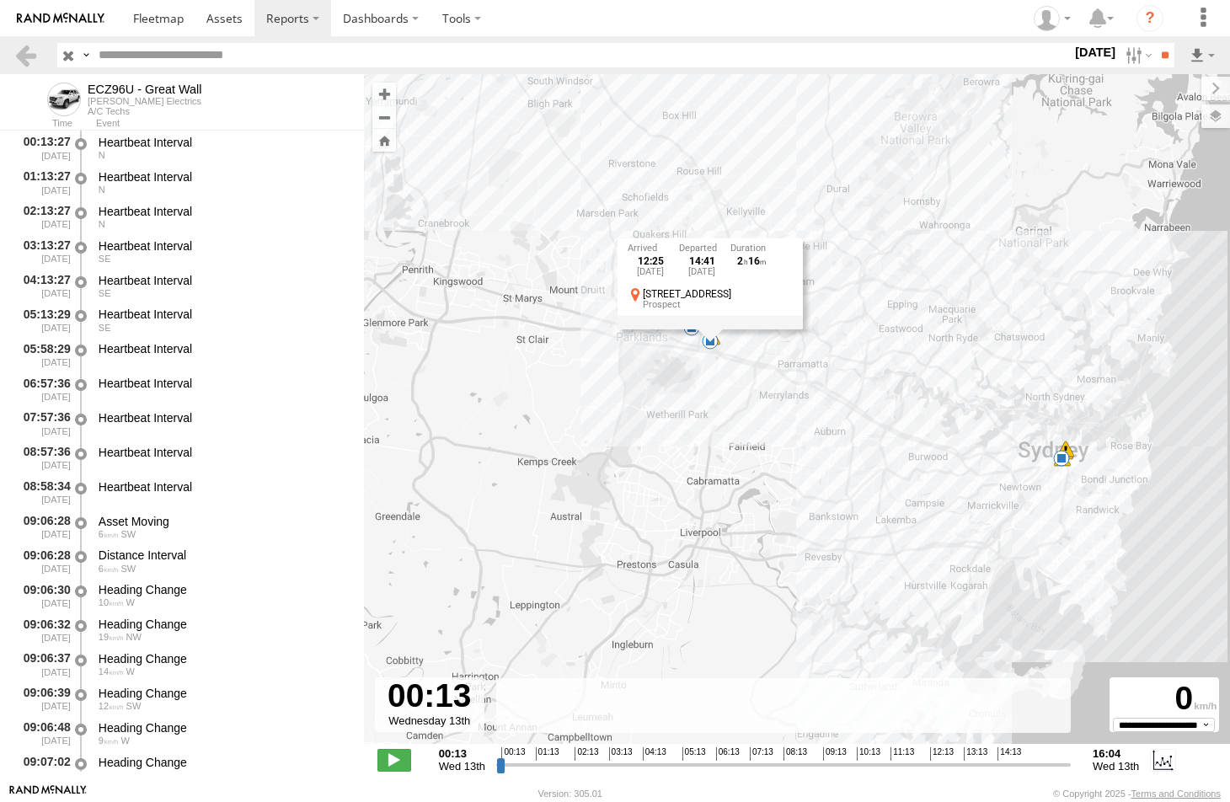
click at [1064, 456] on span at bounding box center [1061, 458] width 17 height 17
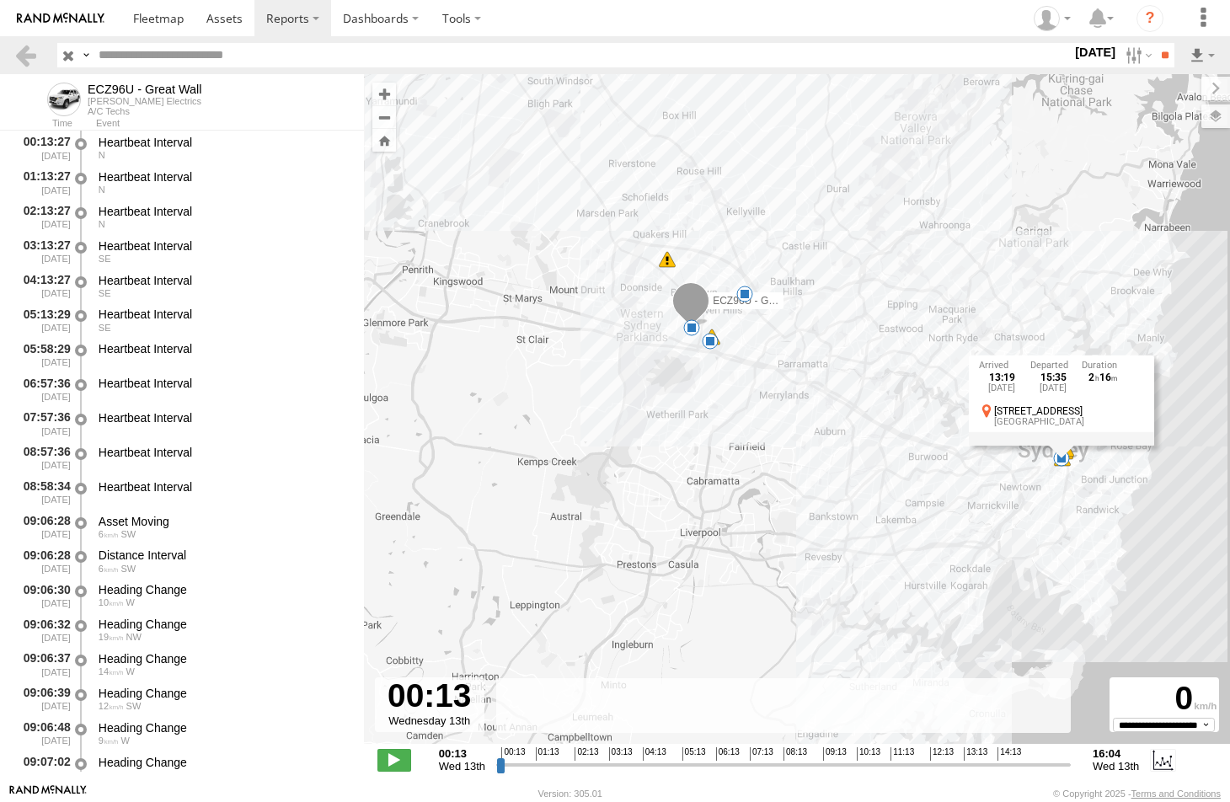
click at [707, 341] on span at bounding box center [710, 341] width 17 height 17
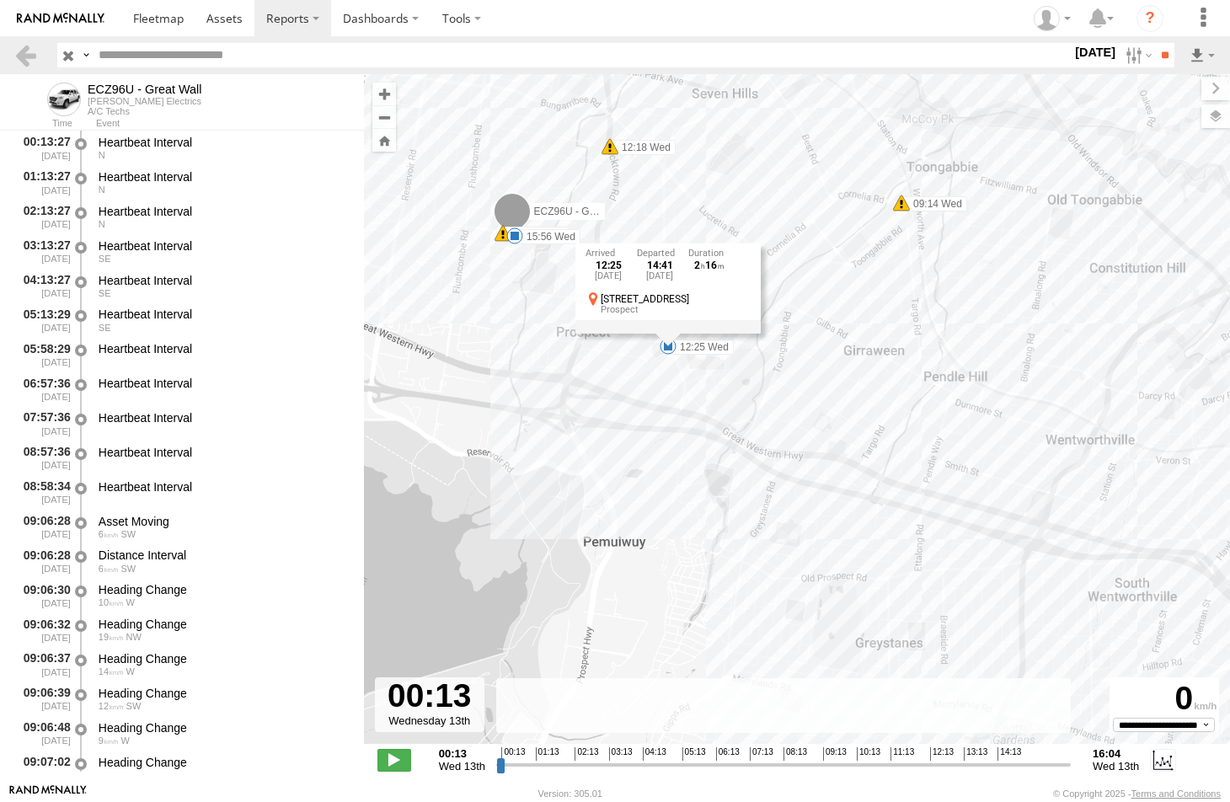
click at [685, 370] on div "ECZ96U - Great Wall 09:28 Wed 12:25 Wed 13:19 Wed 15:56 Wed 14:24 Wed 14:28 Wed…" at bounding box center [797, 418] width 866 height 688
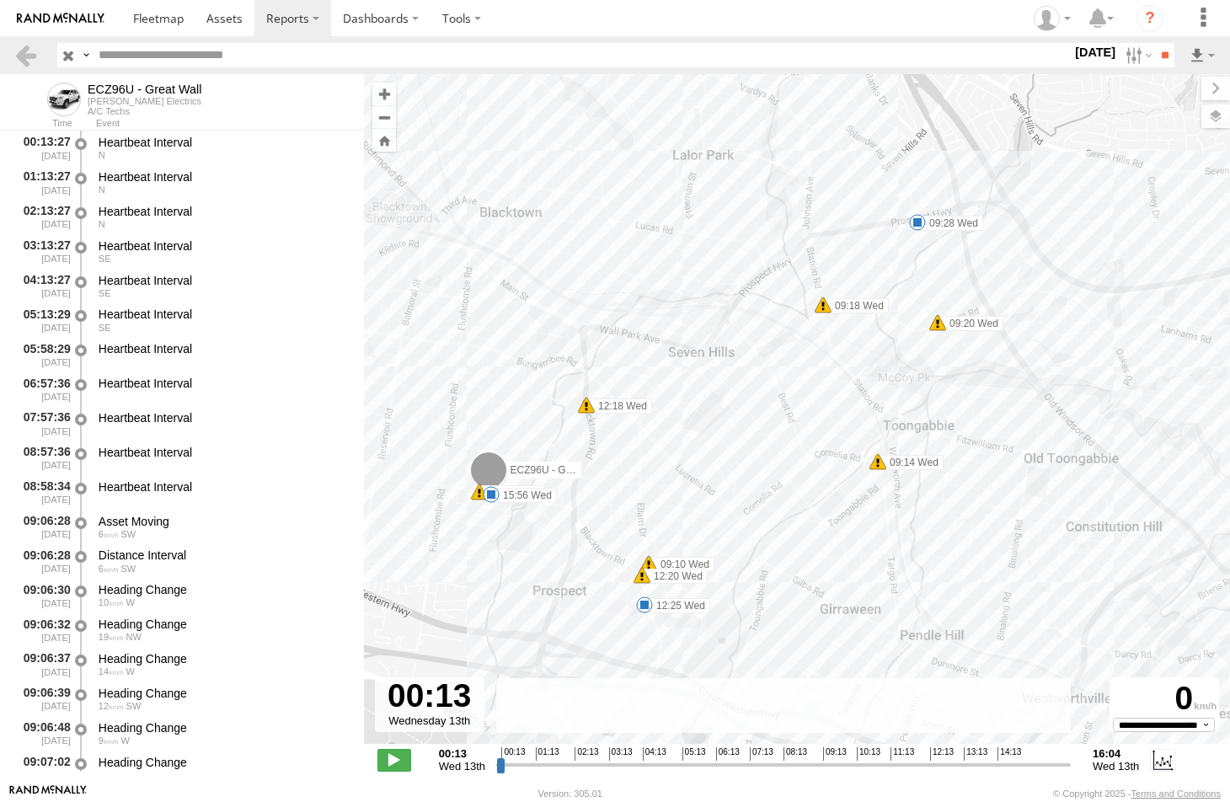
drag, startPoint x: 746, startPoint y: 267, endPoint x: 721, endPoint y: 521, distance: 254.8
click at [722, 533] on div "ECZ96U - Great Wall 09:28 Wed 12:25 Wed 13:19 Wed 15:56 Wed 14:24 Wed 14:28 Wed…" at bounding box center [797, 418] width 866 height 688
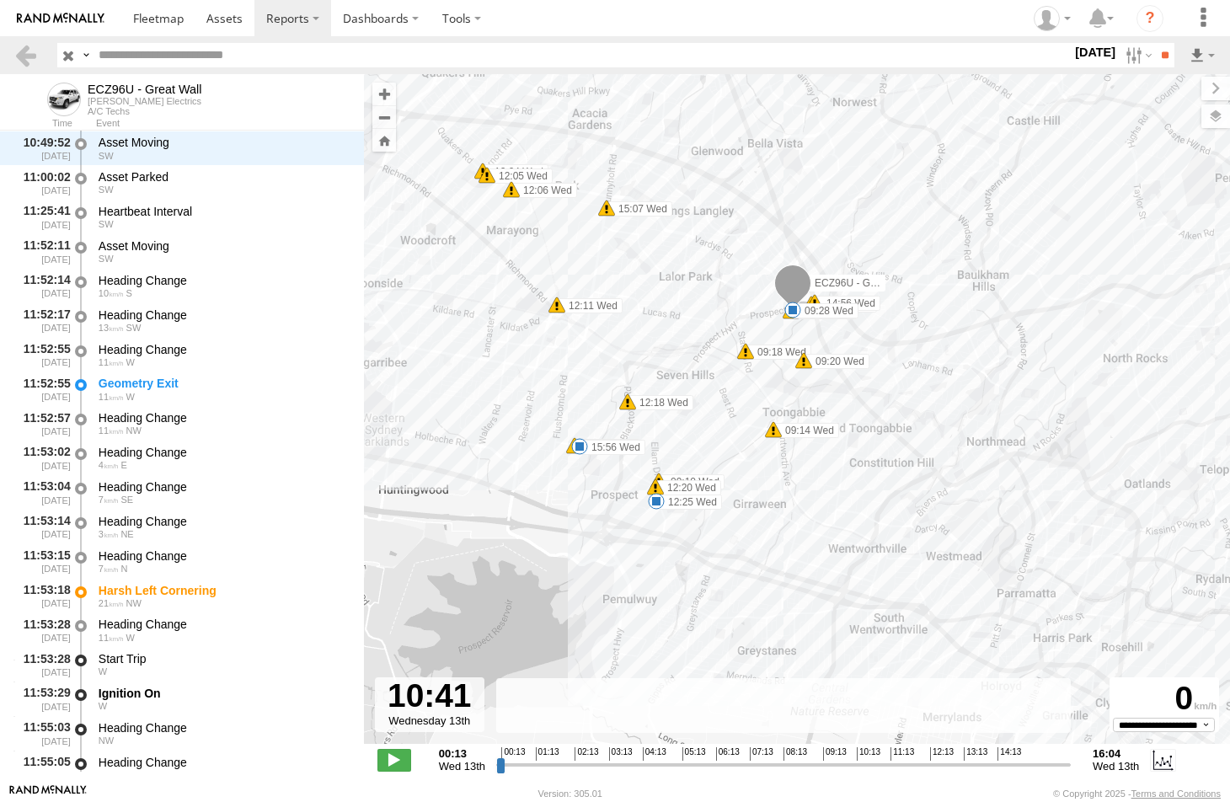
scroll to position [3374, 0]
drag, startPoint x: 502, startPoint y: 768, endPoint x: 874, endPoint y: 740, distance: 372.7
click at [874, 757] on input "range" at bounding box center [783, 765] width 575 height 16
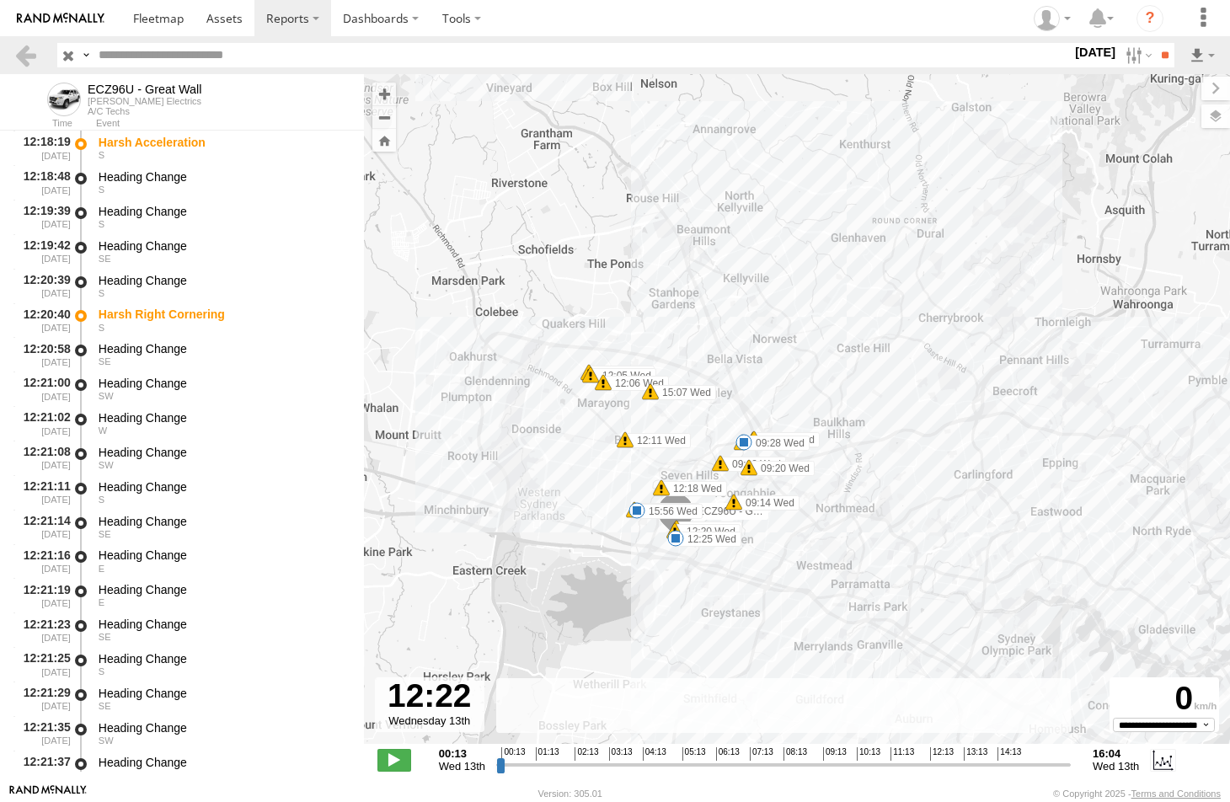
scroll to position [6060, 0]
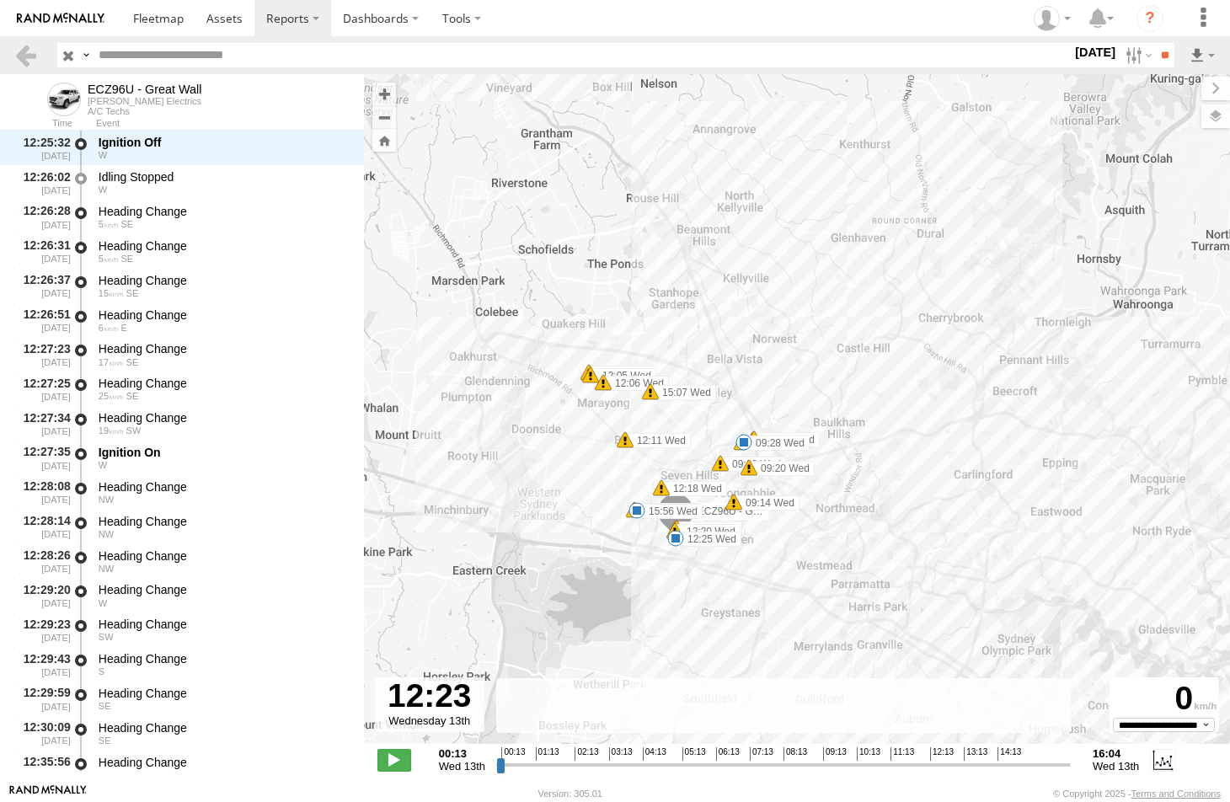
drag, startPoint x: 872, startPoint y: 769, endPoint x: 935, endPoint y: 765, distance: 62.5
type input "**********"
click at [935, 765] on input "range" at bounding box center [783, 765] width 575 height 16
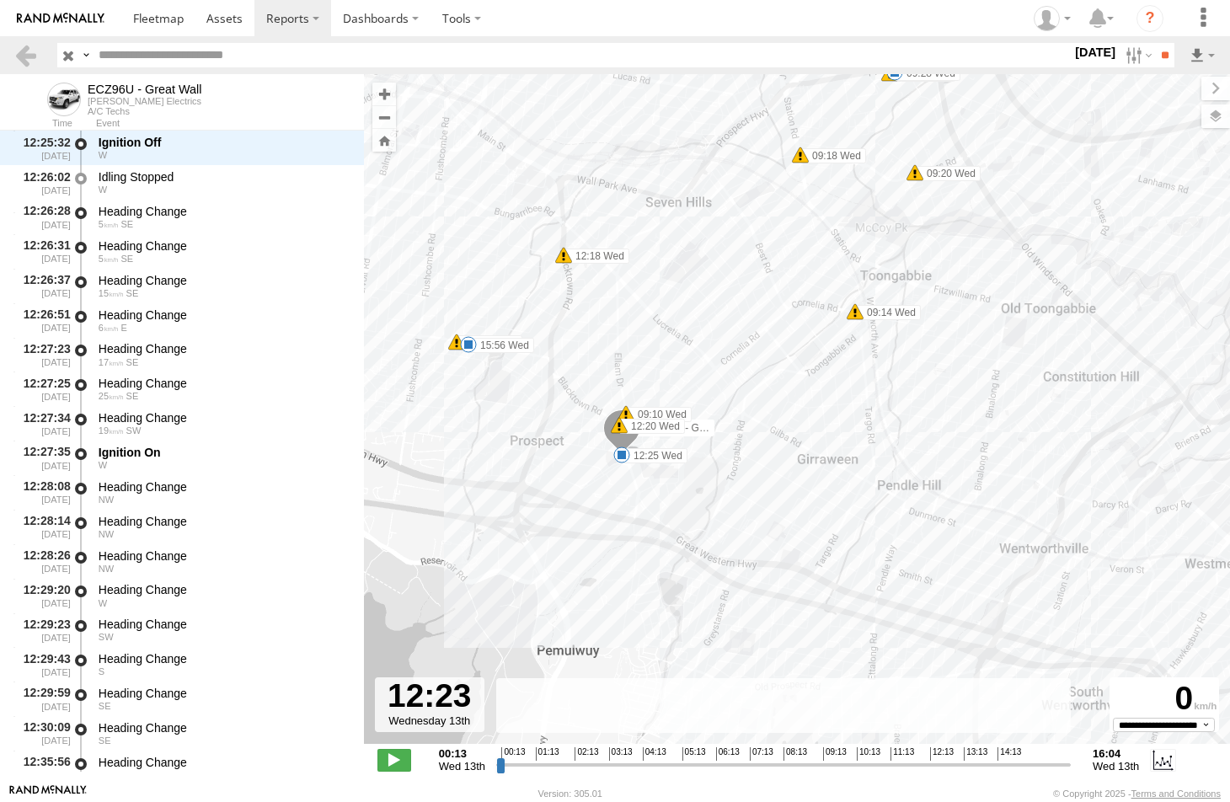
click at [624, 453] on span at bounding box center [622, 455] width 17 height 17
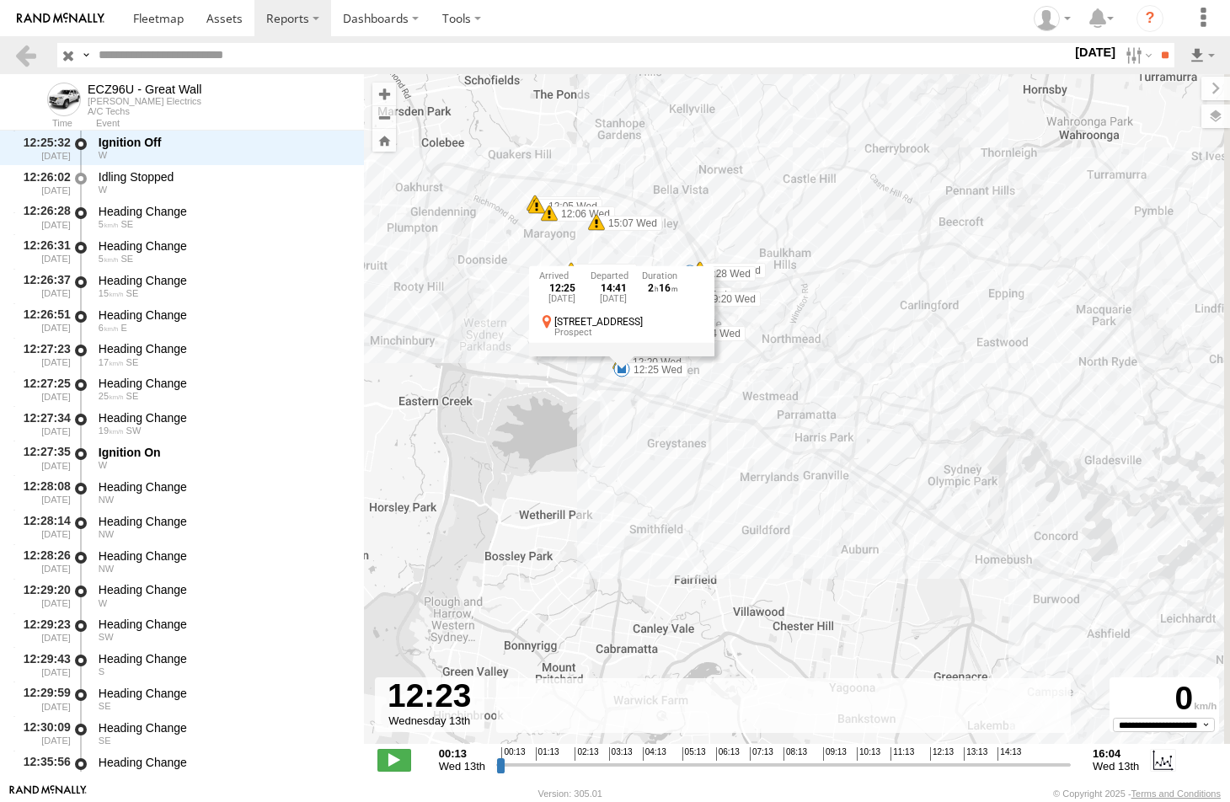
drag, startPoint x: 1070, startPoint y: 450, endPoint x: 608, endPoint y: 338, distance: 476.0
click at [608, 338] on div "ECZ96U - Great Wall 09:28 Wed 12:25 Wed 13:19 Wed 15:56 Wed 14:24 Wed 14:28 Wed…" at bounding box center [797, 418] width 866 height 688
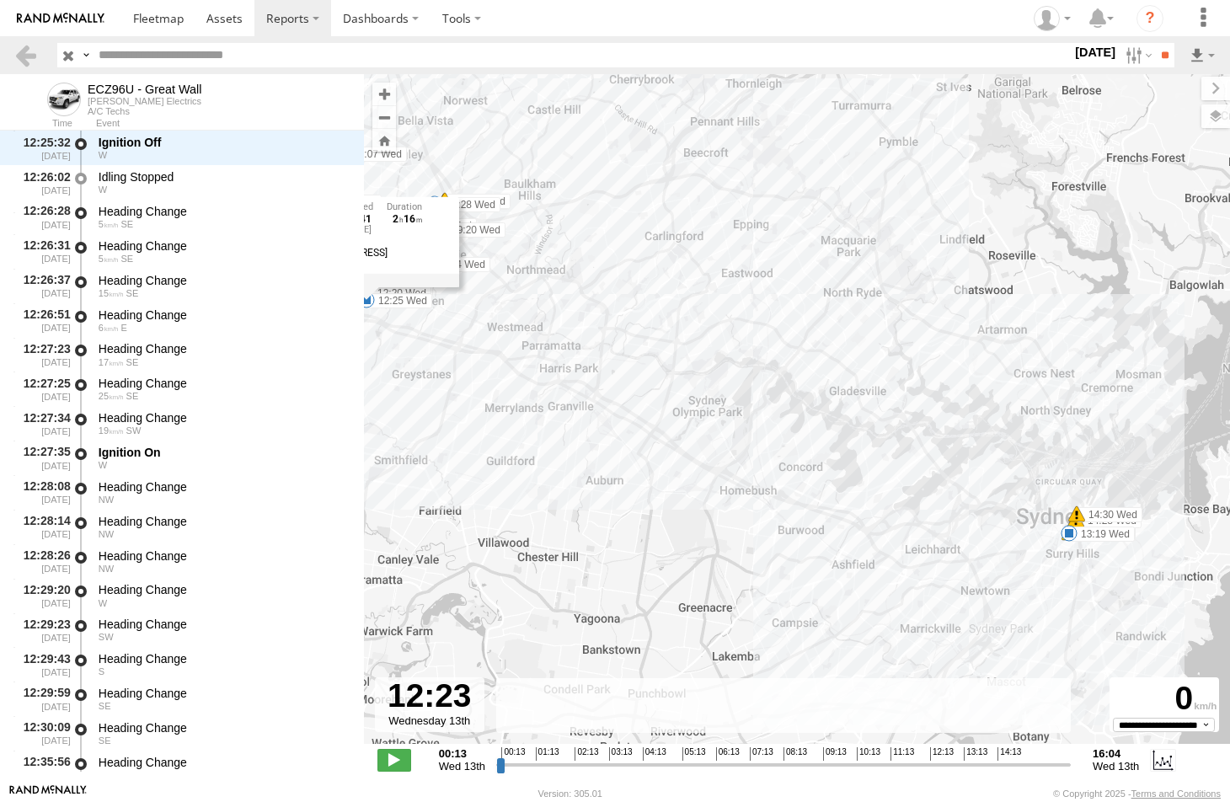
click at [1070, 532] on span at bounding box center [1069, 533] width 17 height 17
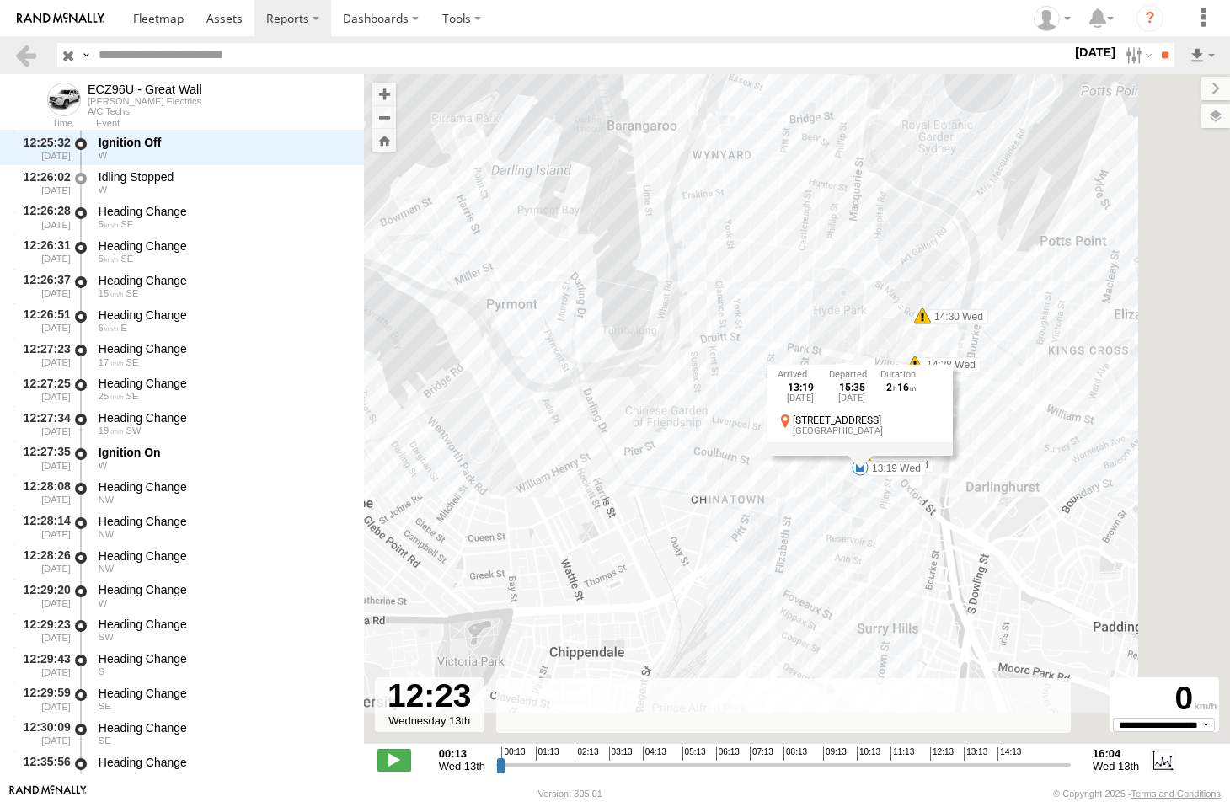
drag, startPoint x: 994, startPoint y: 568, endPoint x: 769, endPoint y: 474, distance: 242.9
click at [764, 480] on div "ECZ96U - Great Wall 09:28 Wed 12:25 Wed 13:19 Wed 15:56 Wed 14:24 Wed 14:28 Wed…" at bounding box center [797, 418] width 866 height 688
